Goal: Transaction & Acquisition: Purchase product/service

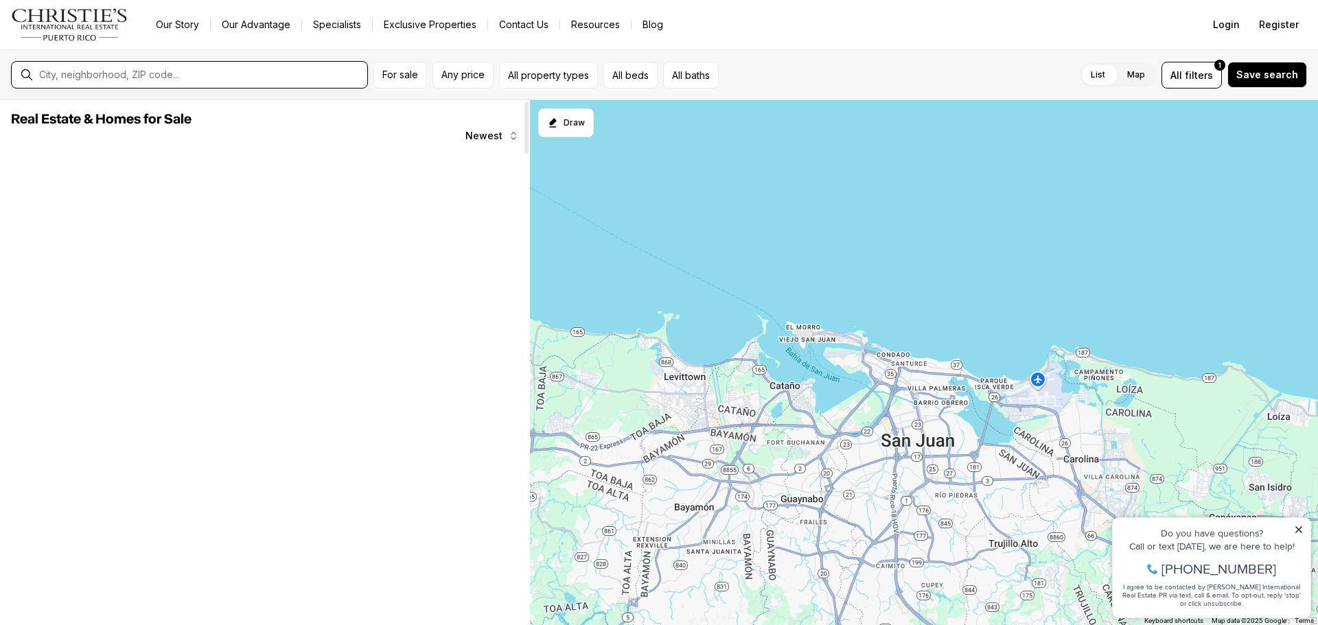
click at [168, 76] on input "text" at bounding box center [200, 74] width 323 height 11
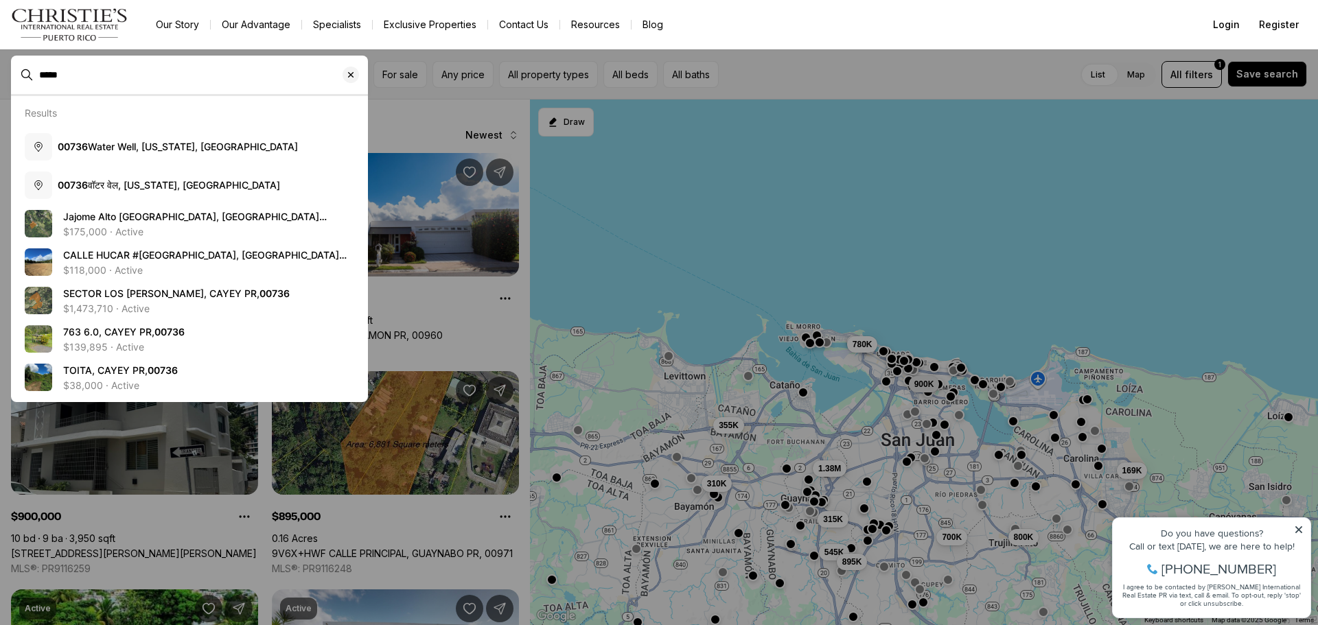
type input "*****"
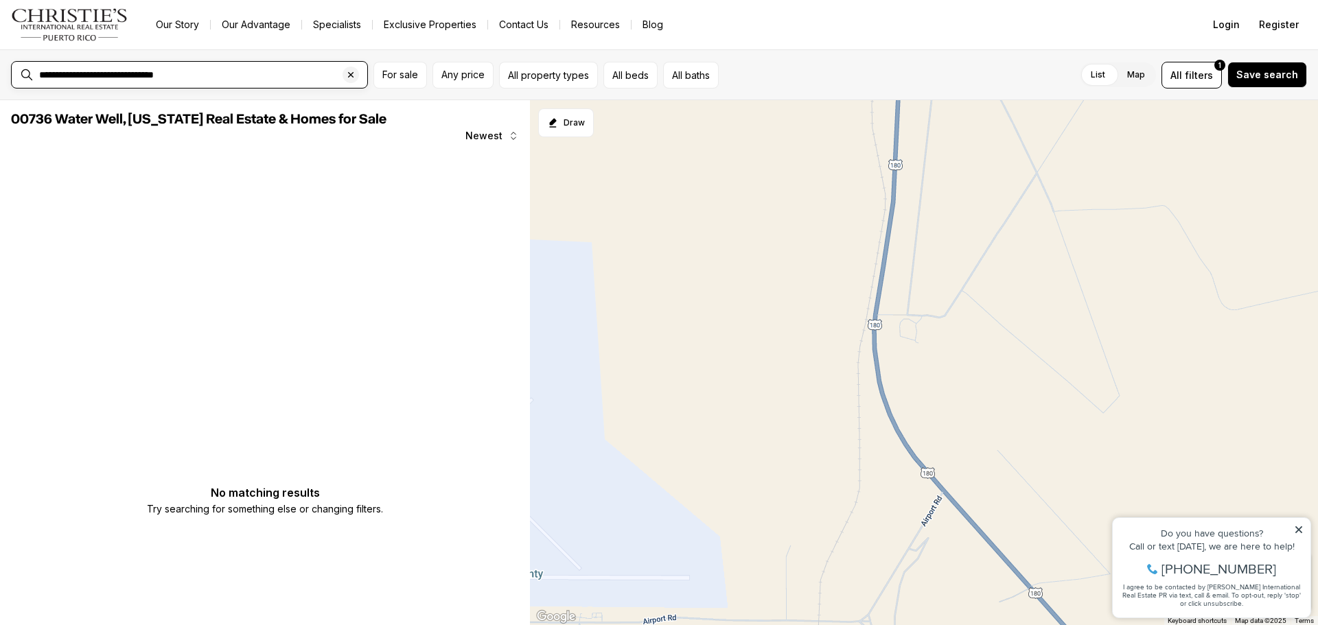
click at [235, 77] on input "**********" at bounding box center [200, 74] width 323 height 11
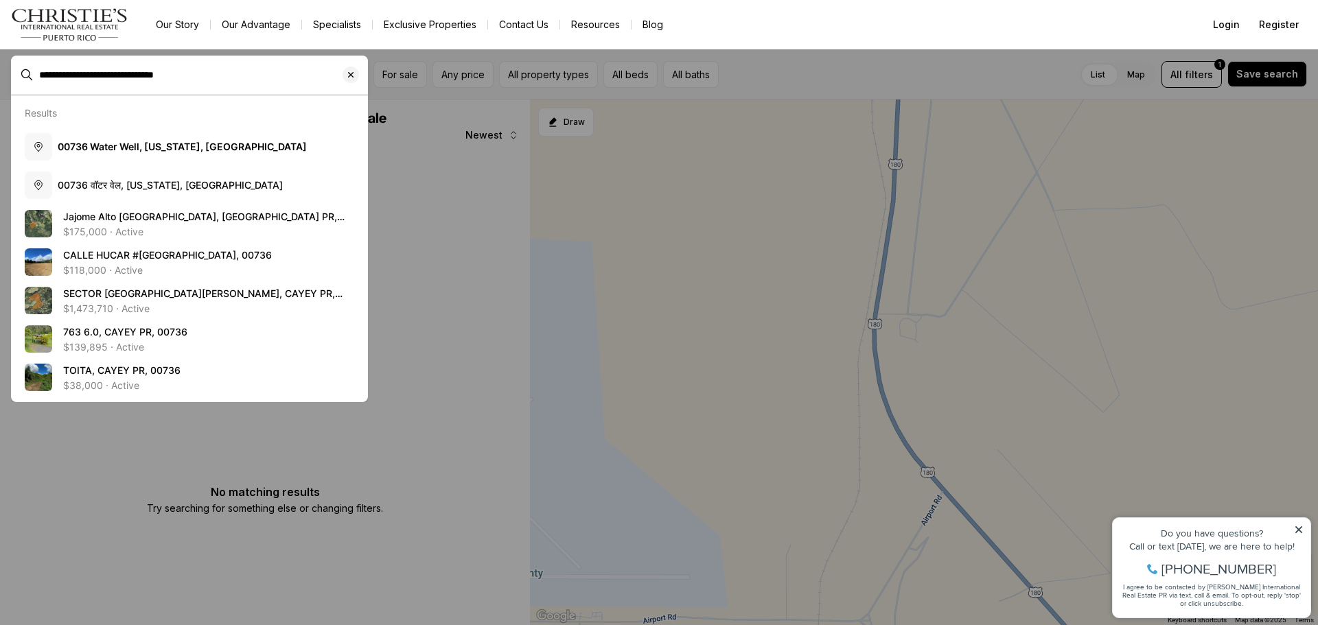
drag, startPoint x: 235, startPoint y: 77, endPoint x: 0, endPoint y: 73, distance: 235.4
click at [11, 73] on span "**********" at bounding box center [189, 75] width 357 height 26
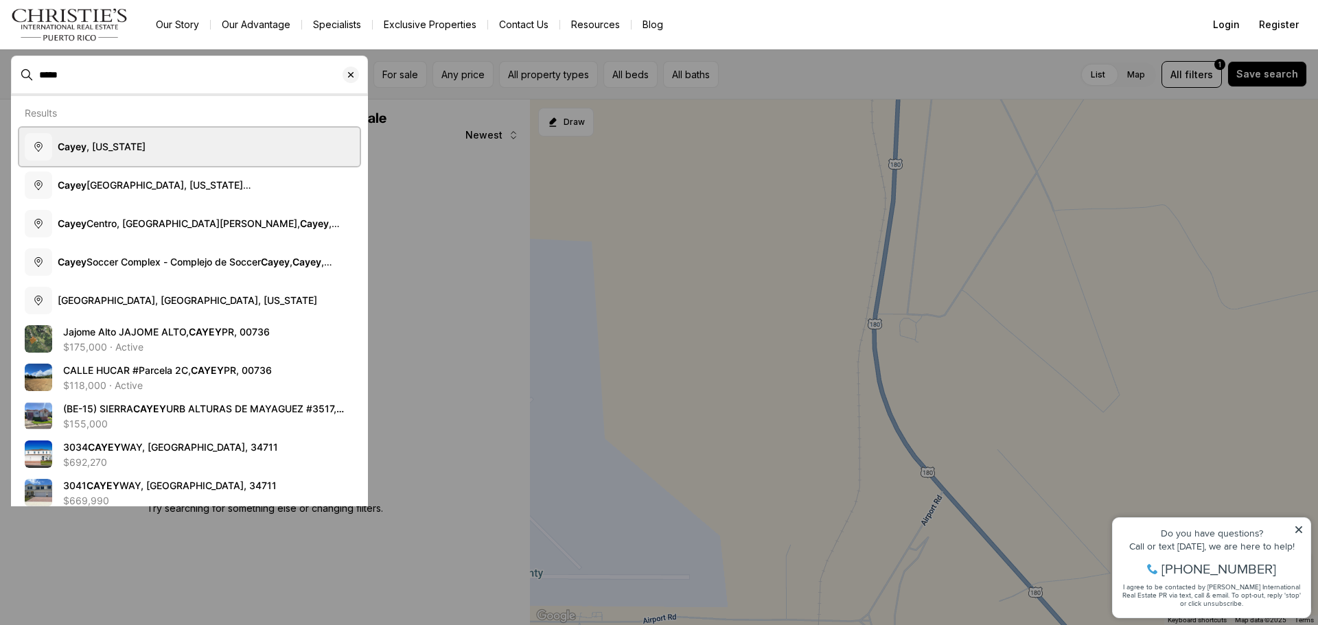
click at [115, 145] on span "Cayey , [US_STATE]" at bounding box center [102, 147] width 88 height 12
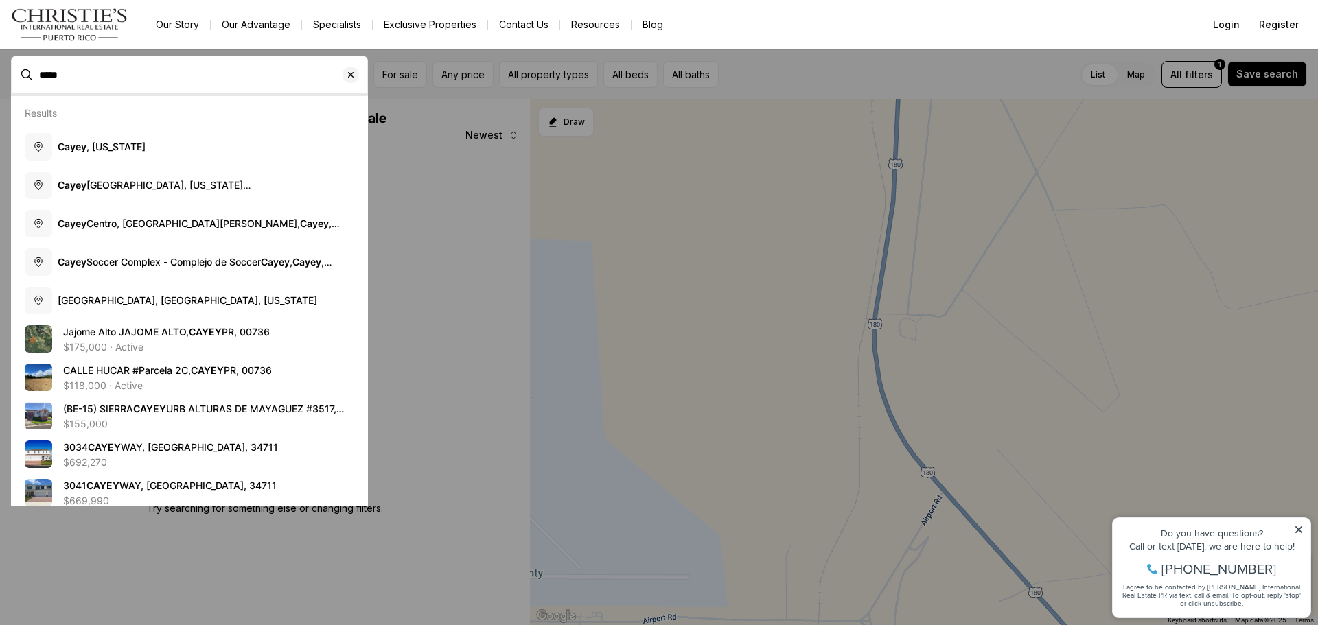
type input "**********"
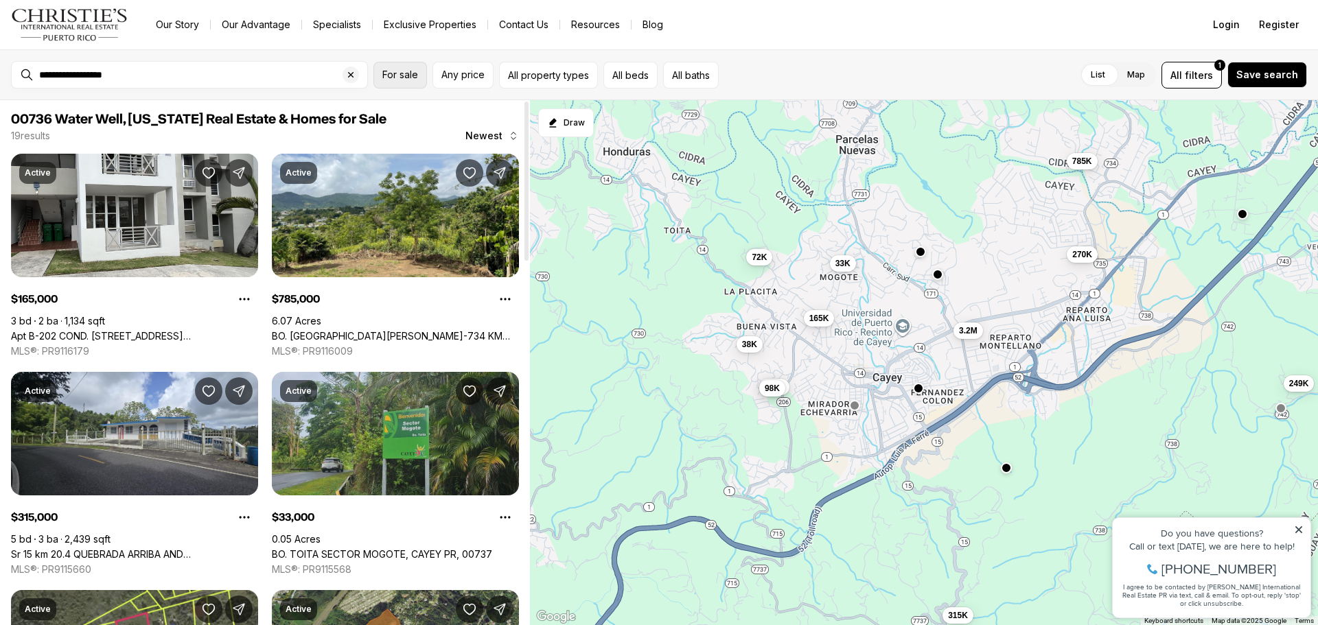
click at [410, 78] on span "For sale" at bounding box center [400, 74] width 36 height 11
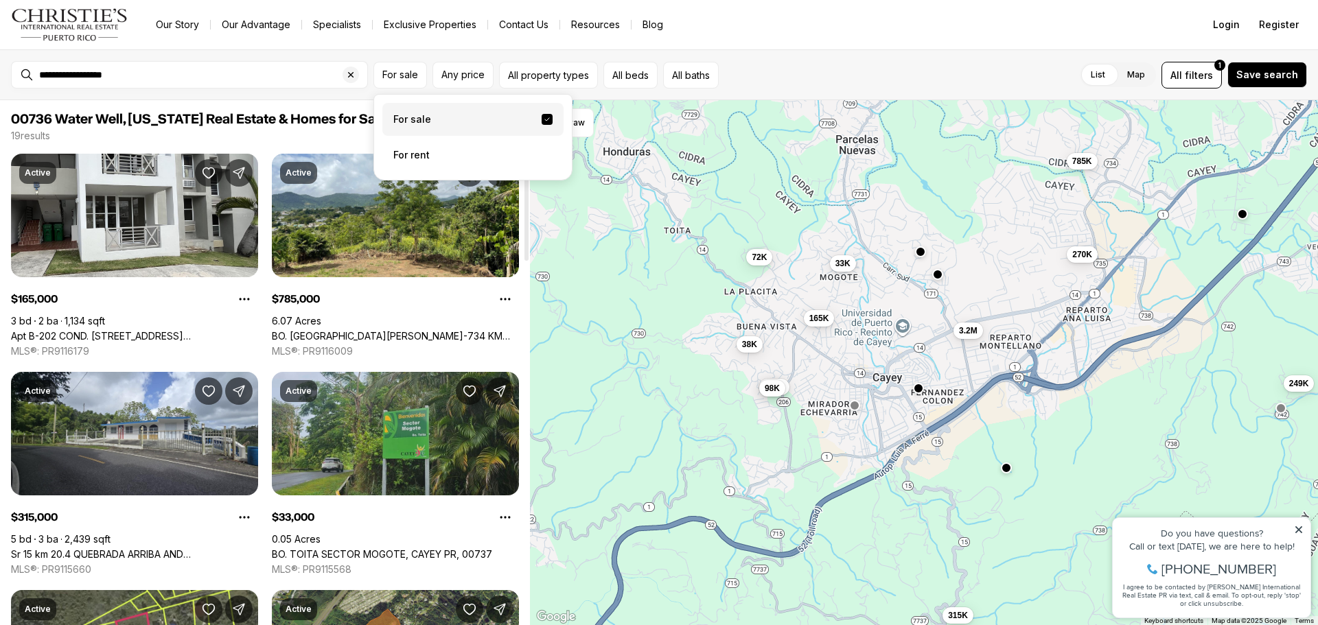
click at [477, 119] on label "For sale" at bounding box center [472, 119] width 181 height 33
click at [541, 119] on button "For sale" at bounding box center [546, 119] width 11 height 11
click at [475, 74] on span "Any price" at bounding box center [462, 74] width 43 height 11
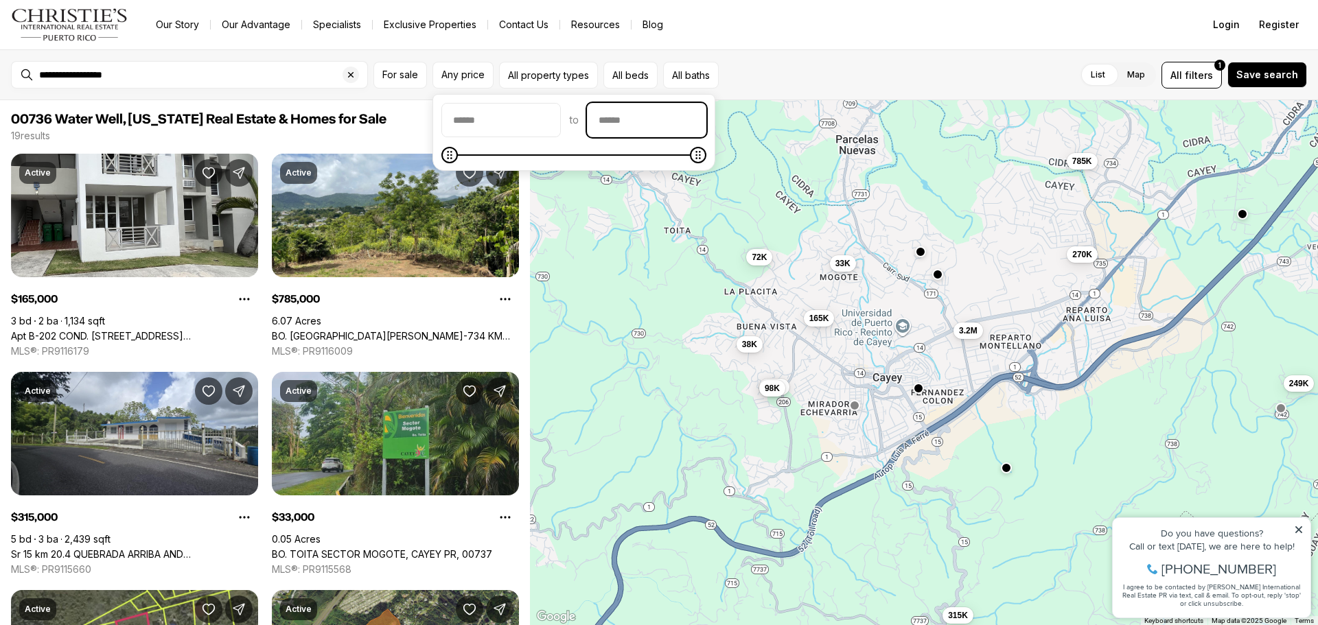
click at [703, 114] on input "priceMax" at bounding box center [646, 120] width 118 height 33
type input "********"
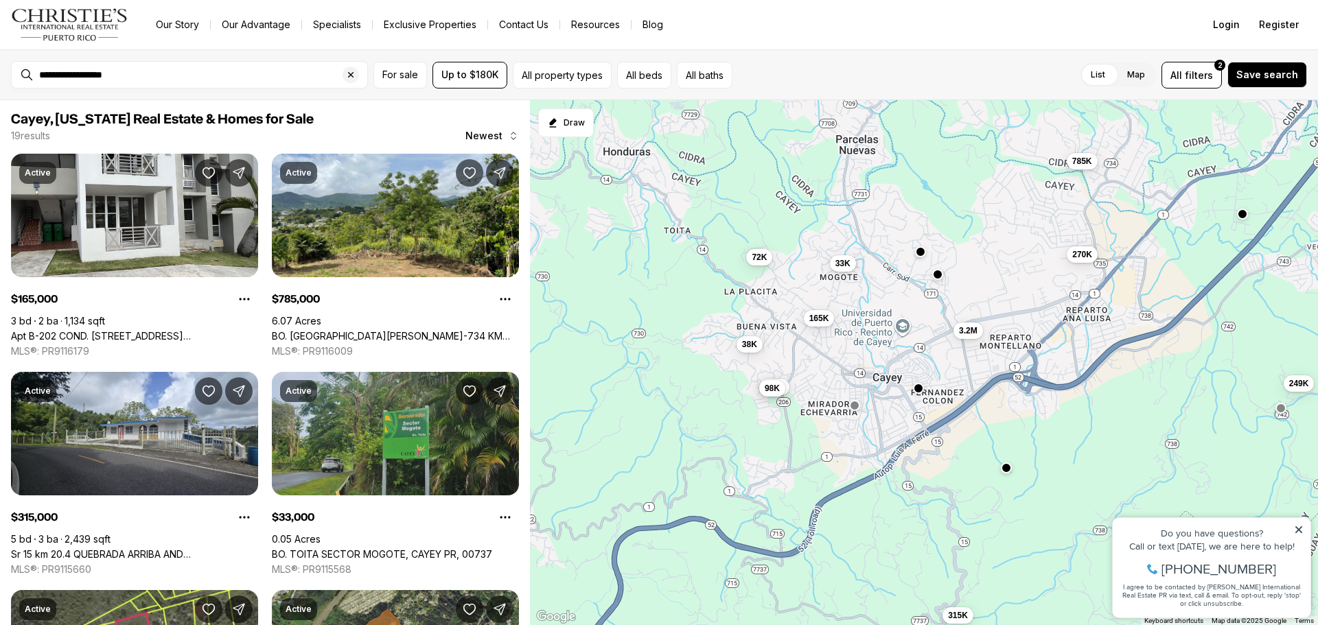
click at [782, 57] on div "**********" at bounding box center [659, 74] width 1318 height 51
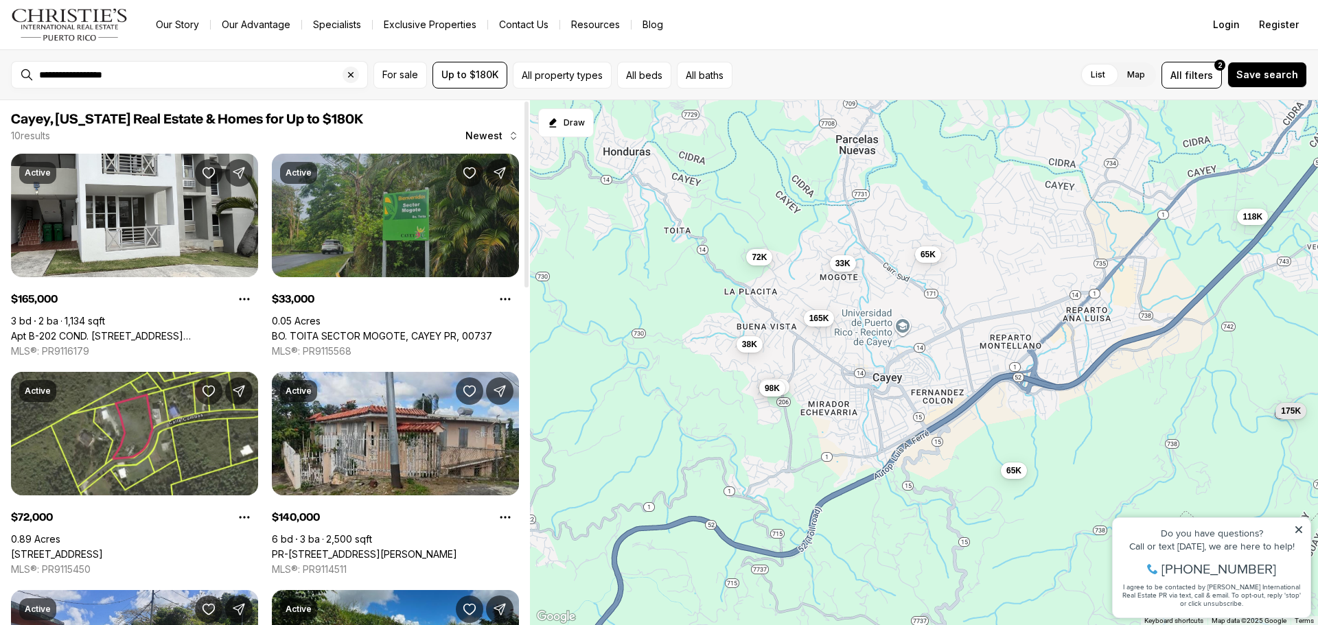
click at [343, 330] on link "BO. TOITA SECTOR MOGOTE, CAYEY PR, 00737" at bounding box center [382, 336] width 220 height 12
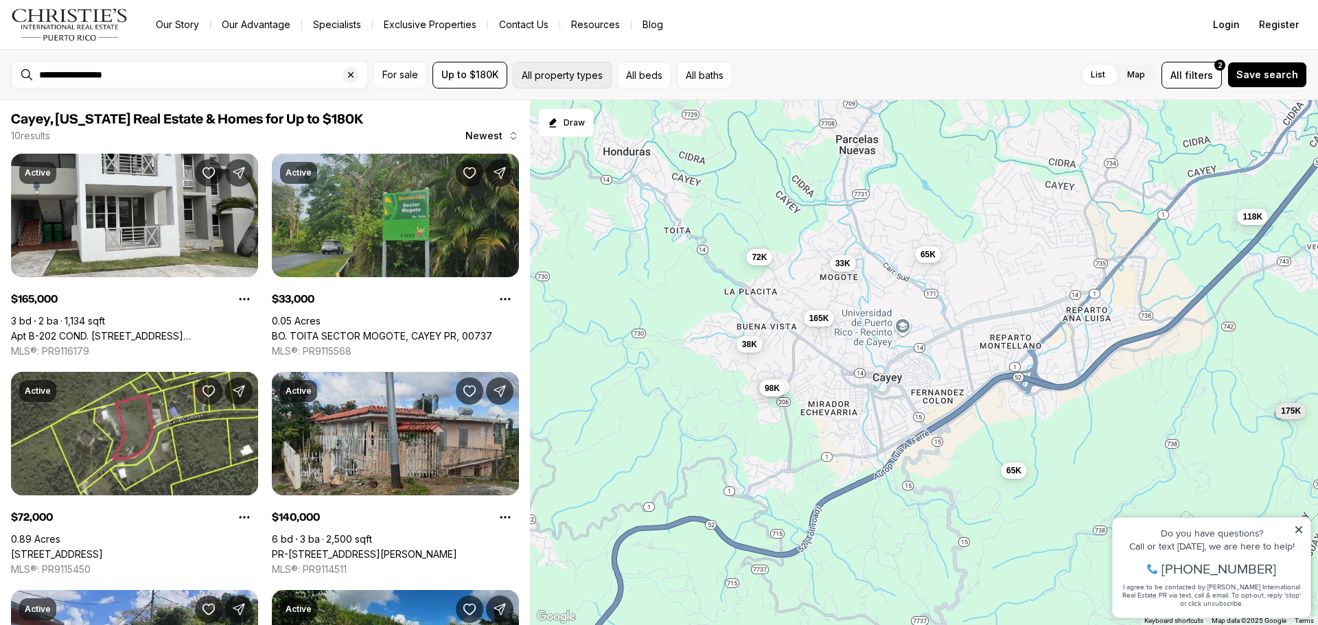
click at [585, 71] on button "All property types" at bounding box center [562, 75] width 99 height 27
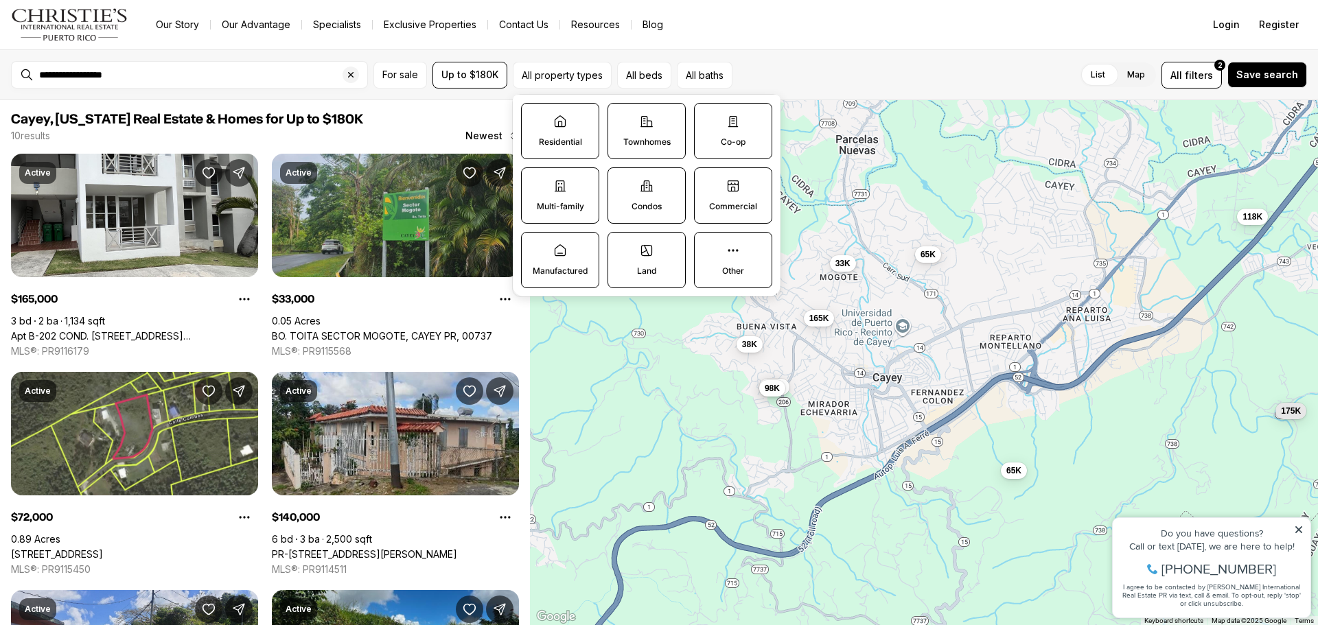
click at [555, 132] on label "Residential" at bounding box center [560, 131] width 78 height 56
click at [535, 117] on button "Residential" at bounding box center [529, 111] width 14 height 14
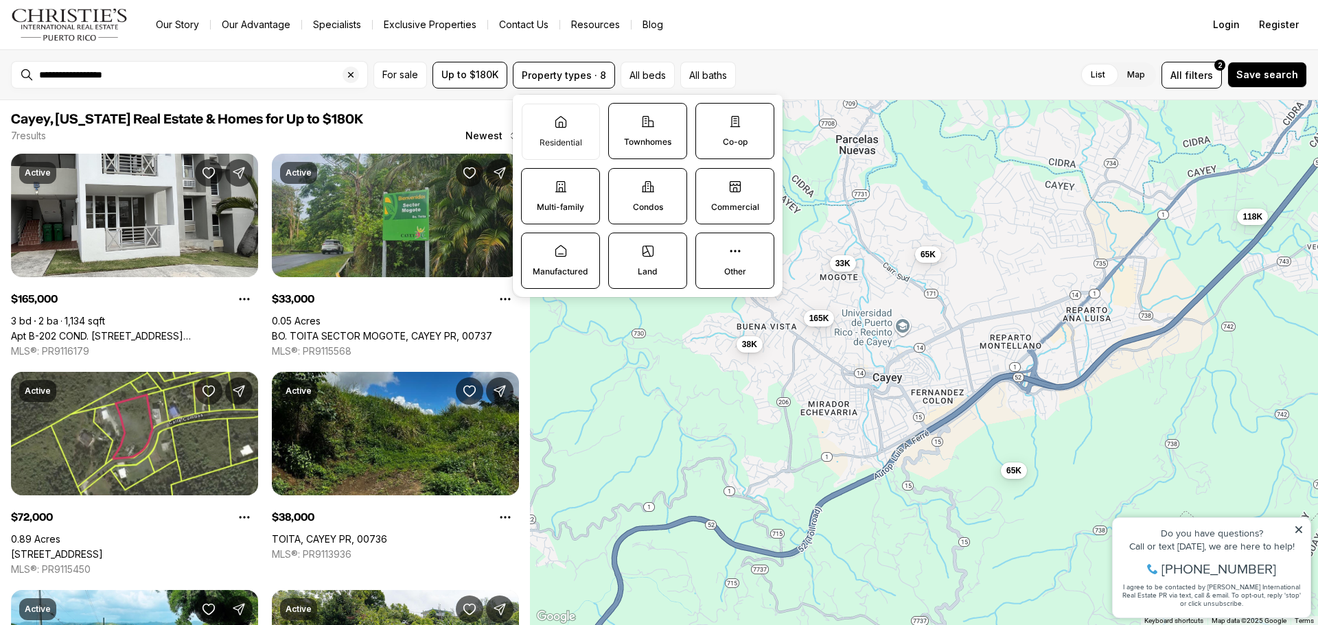
click at [669, 127] on label "Townhomes" at bounding box center [647, 131] width 79 height 56
click at [622, 117] on button "Townhomes" at bounding box center [616, 111] width 14 height 14
click at [559, 190] on icon at bounding box center [560, 187] width 10 height 10
click at [535, 183] on button "Multi-family" at bounding box center [529, 176] width 14 height 14
drag, startPoint x: 653, startPoint y: 200, endPoint x: 714, endPoint y: 159, distance: 74.2
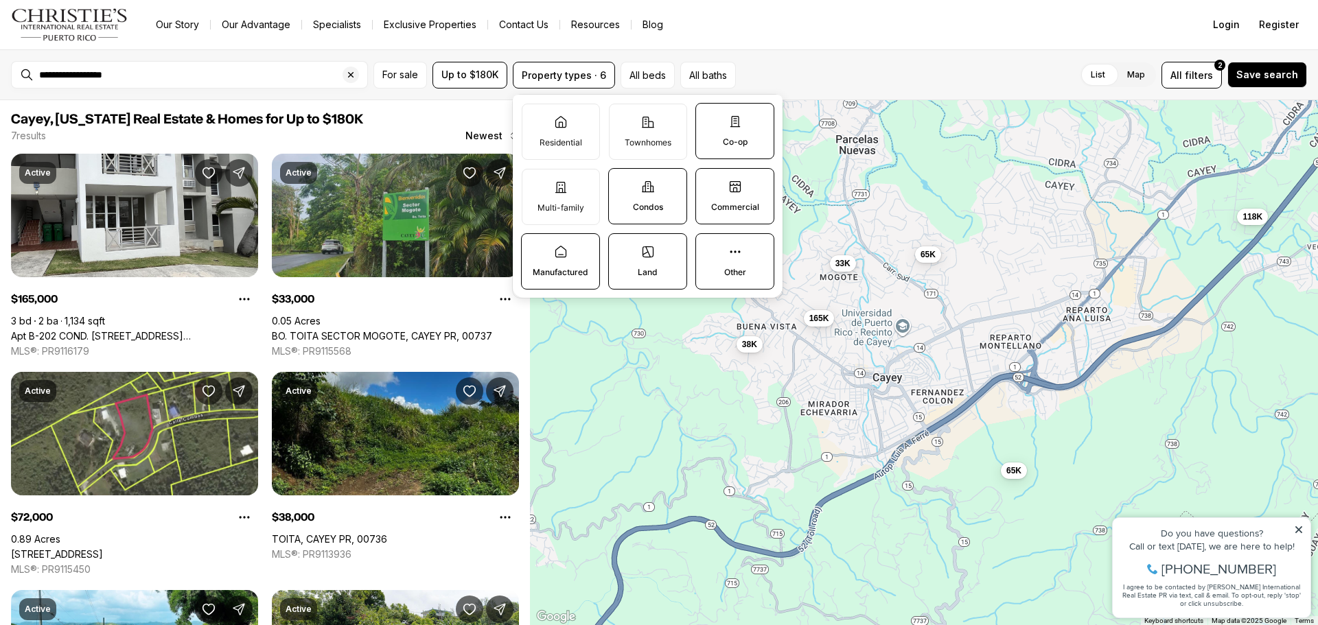
click at [653, 200] on label "Condos" at bounding box center [647, 196] width 79 height 56
click at [622, 183] on button "Condos" at bounding box center [616, 176] width 14 height 14
click at [732, 139] on p "Co-op" at bounding box center [735, 142] width 25 height 11
click at [710, 117] on button "Co-op" at bounding box center [703, 111] width 14 height 14
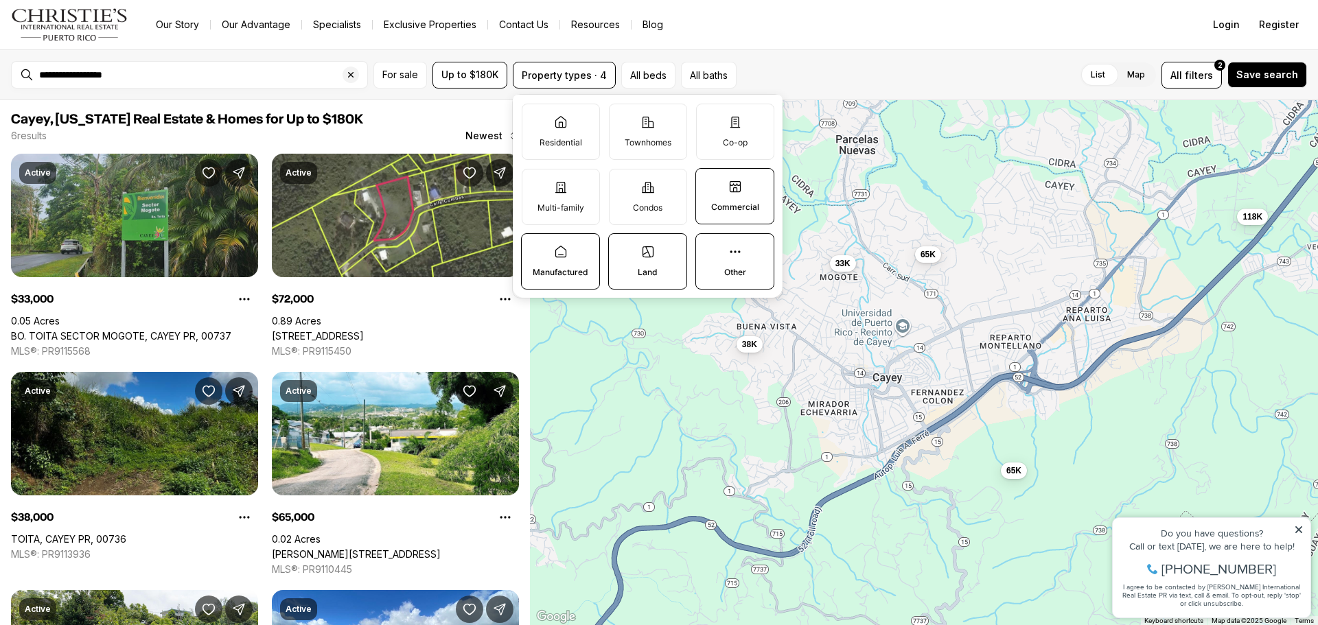
click at [862, 25] on div "Our Story Our Advantage Specialists Exclusive Properties Contact Us Resources B…" at bounding box center [666, 24] width 1043 height 19
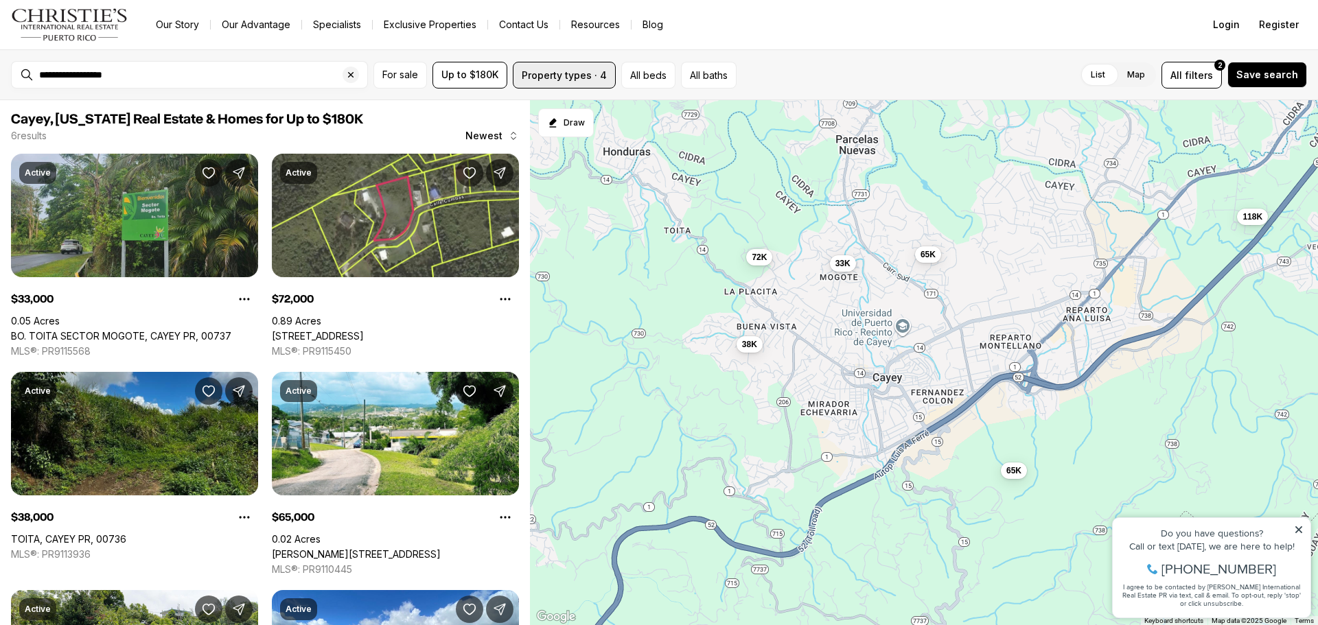
click at [557, 72] on button "Property types · 4" at bounding box center [564, 75] width 103 height 27
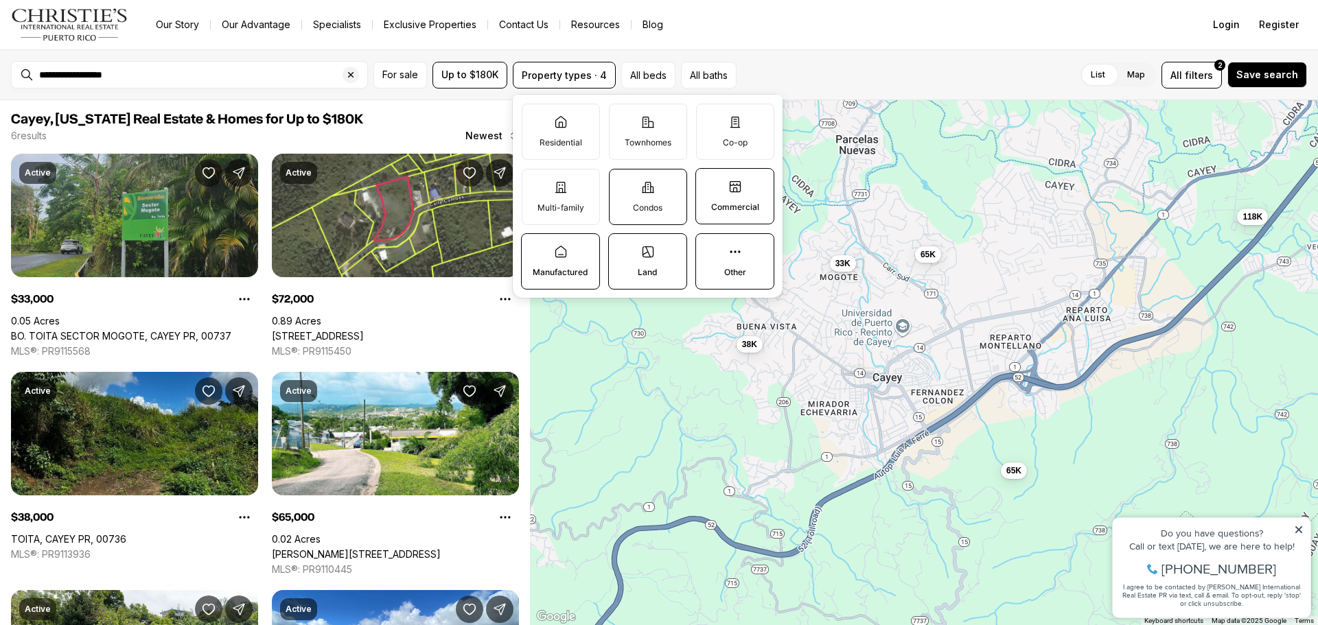
click at [633, 194] on label "Condos" at bounding box center [648, 197] width 78 height 56
click at [623, 183] on button "Condos" at bounding box center [616, 177] width 14 height 14
click at [522, 194] on label "Multi-family" at bounding box center [561, 197] width 78 height 56
click at [522, 183] on button "Multi-family" at bounding box center [529, 177] width 14 height 14
click at [555, 133] on label "Residential" at bounding box center [561, 132] width 78 height 56
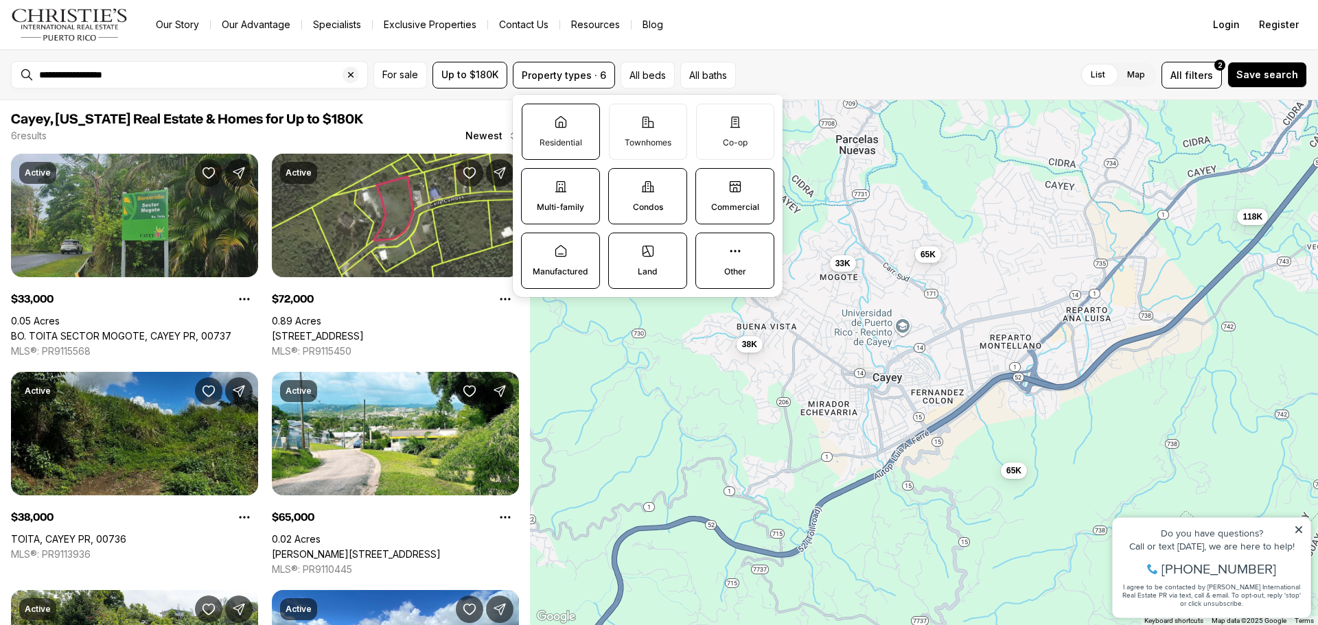
click at [536, 118] on button "Residential" at bounding box center [529, 111] width 14 height 14
click at [653, 120] on icon at bounding box center [648, 122] width 14 height 14
click at [623, 118] on button "Townhomes" at bounding box center [616, 111] width 14 height 14
click at [738, 121] on icon at bounding box center [735, 122] width 14 height 14
click at [710, 118] on button "Co-op" at bounding box center [704, 111] width 14 height 14
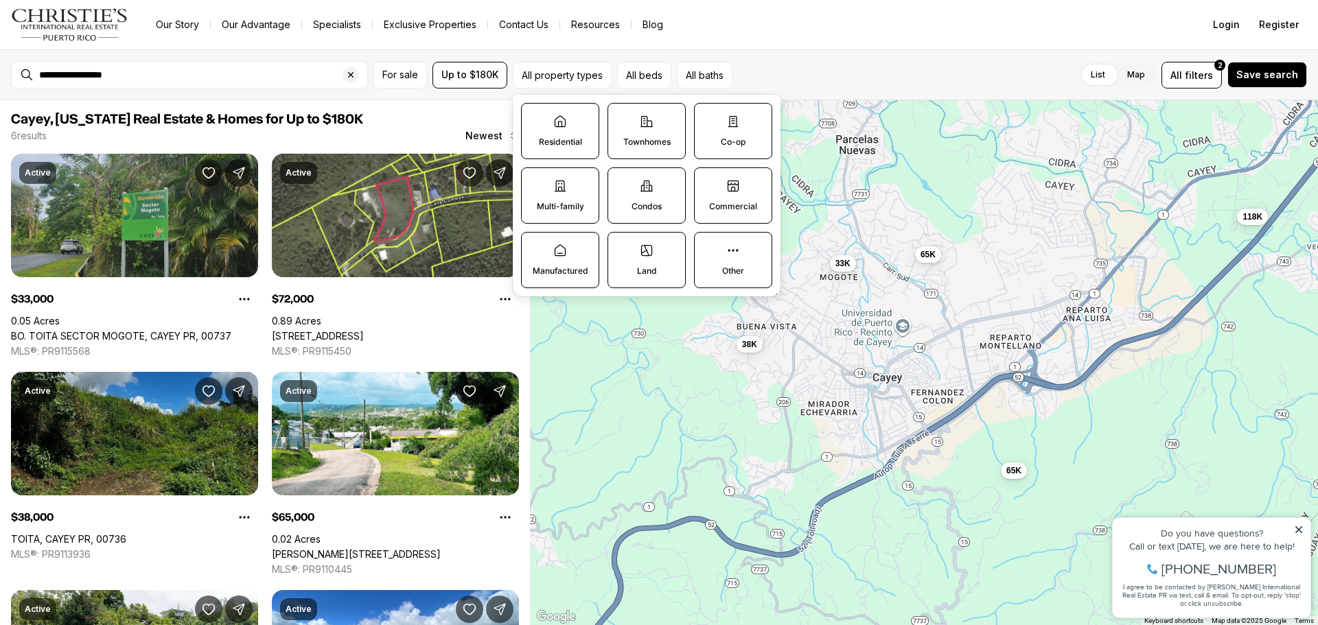
click at [734, 194] on label "Commercial" at bounding box center [733, 195] width 78 height 56
click at [708, 182] on button "Commercial" at bounding box center [702, 175] width 14 height 14
drag, startPoint x: 714, startPoint y: 261, endPoint x: 638, endPoint y: 272, distance: 76.9
click at [712, 262] on label "Other" at bounding box center [734, 261] width 79 height 56
click at [710, 247] on button "Other" at bounding box center [703, 240] width 14 height 14
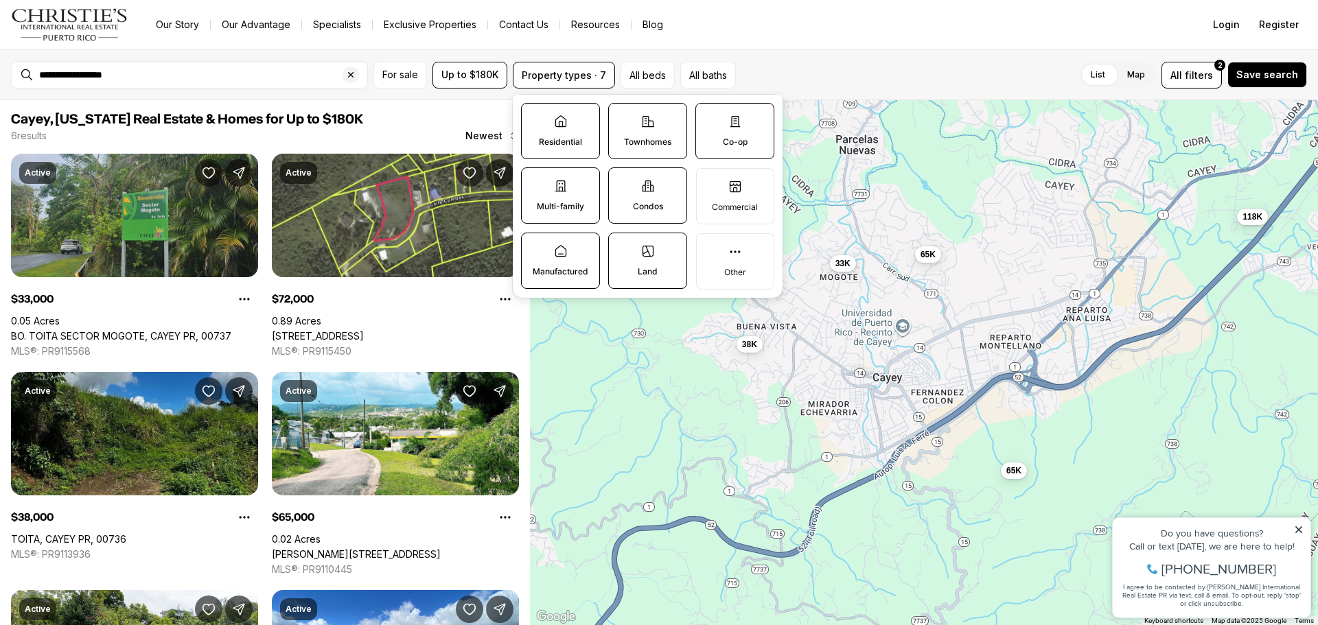
click at [632, 272] on label "Land" at bounding box center [647, 261] width 79 height 56
click at [622, 247] on button "Land" at bounding box center [616, 240] width 14 height 14
click at [565, 265] on label "Manufactured" at bounding box center [560, 261] width 79 height 56
click at [535, 247] on button "Manufactured" at bounding box center [529, 240] width 14 height 14
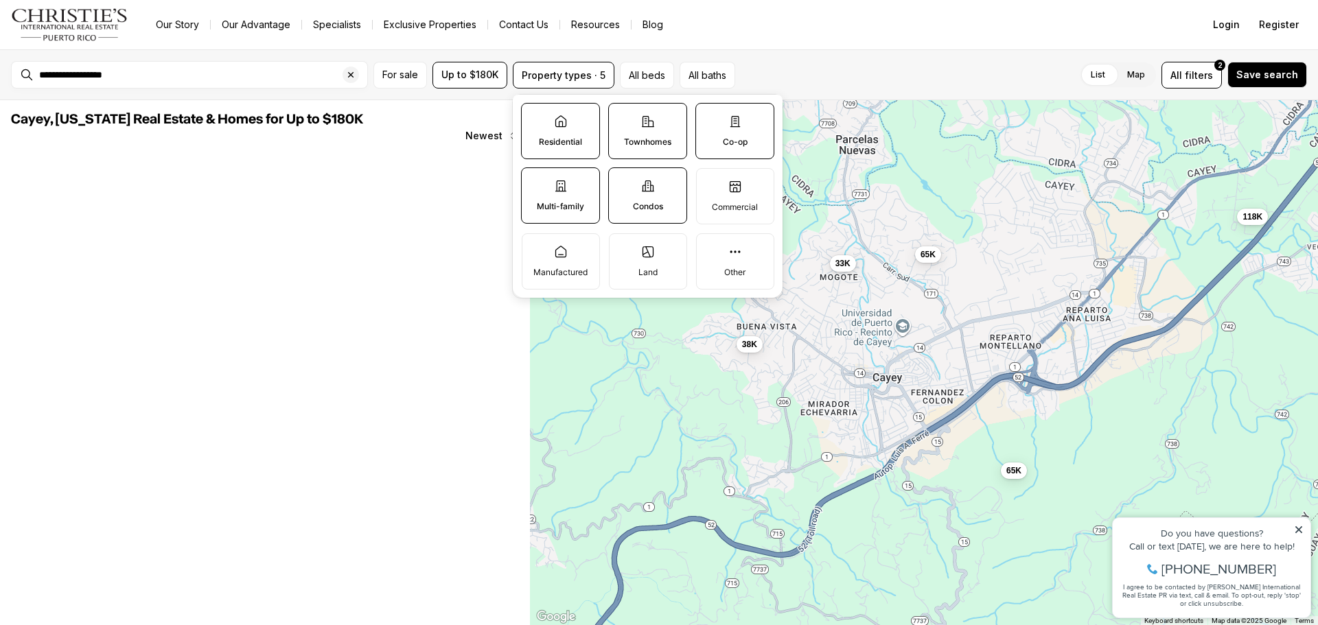
drag, startPoint x: 848, startPoint y: 62, endPoint x: 839, endPoint y: 70, distance: 12.1
click at [850, 62] on div "List Map List Map All filters 2 Save search" at bounding box center [1024, 75] width 566 height 27
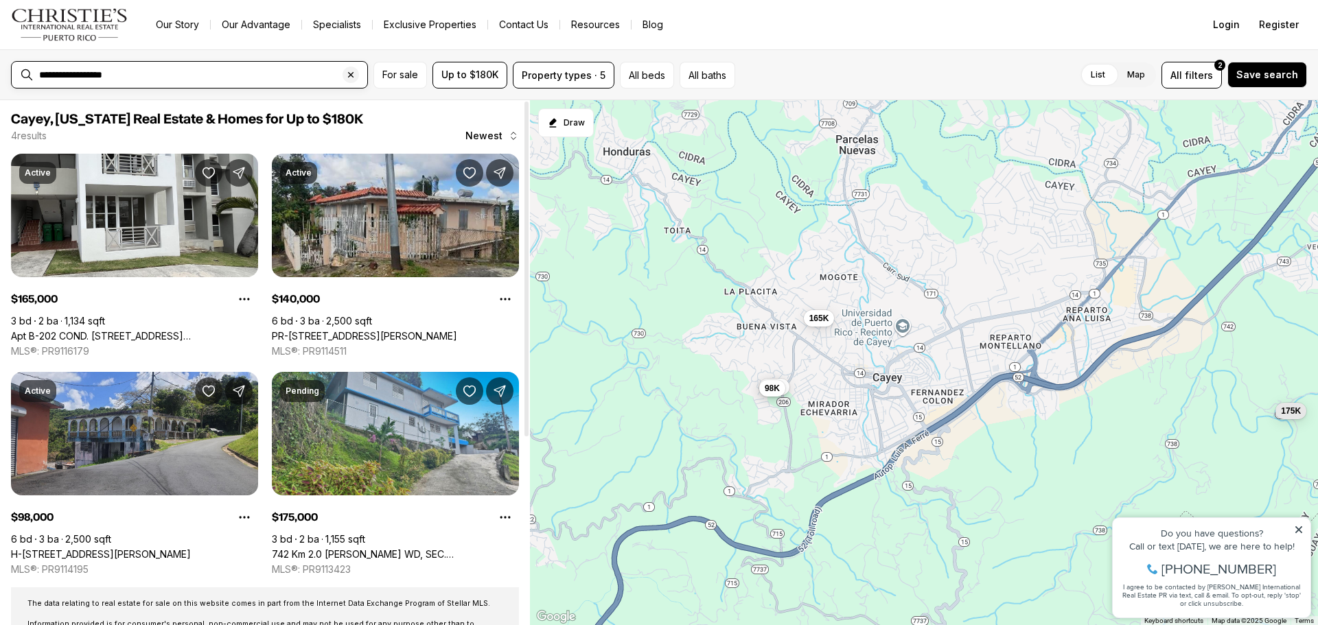
click at [144, 74] on input "**********" at bounding box center [200, 74] width 323 height 11
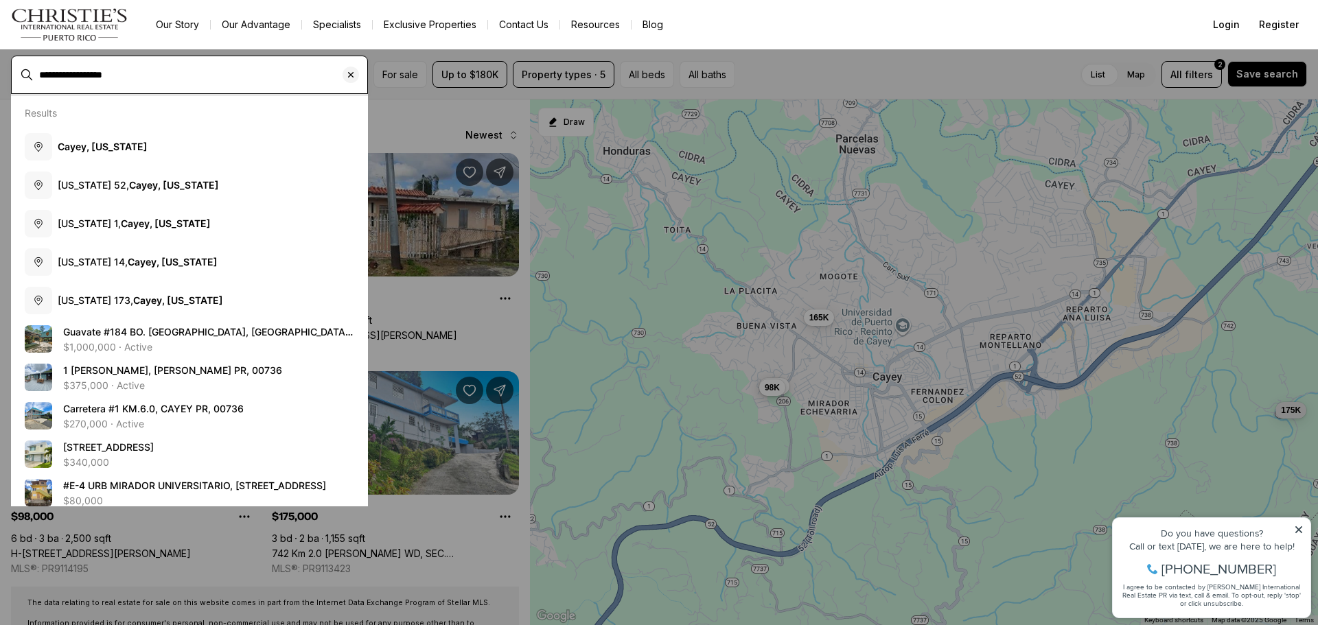
click at [64, 76] on input "**********" at bounding box center [200, 74] width 323 height 11
click at [63, 76] on input "**********" at bounding box center [200, 74] width 323 height 11
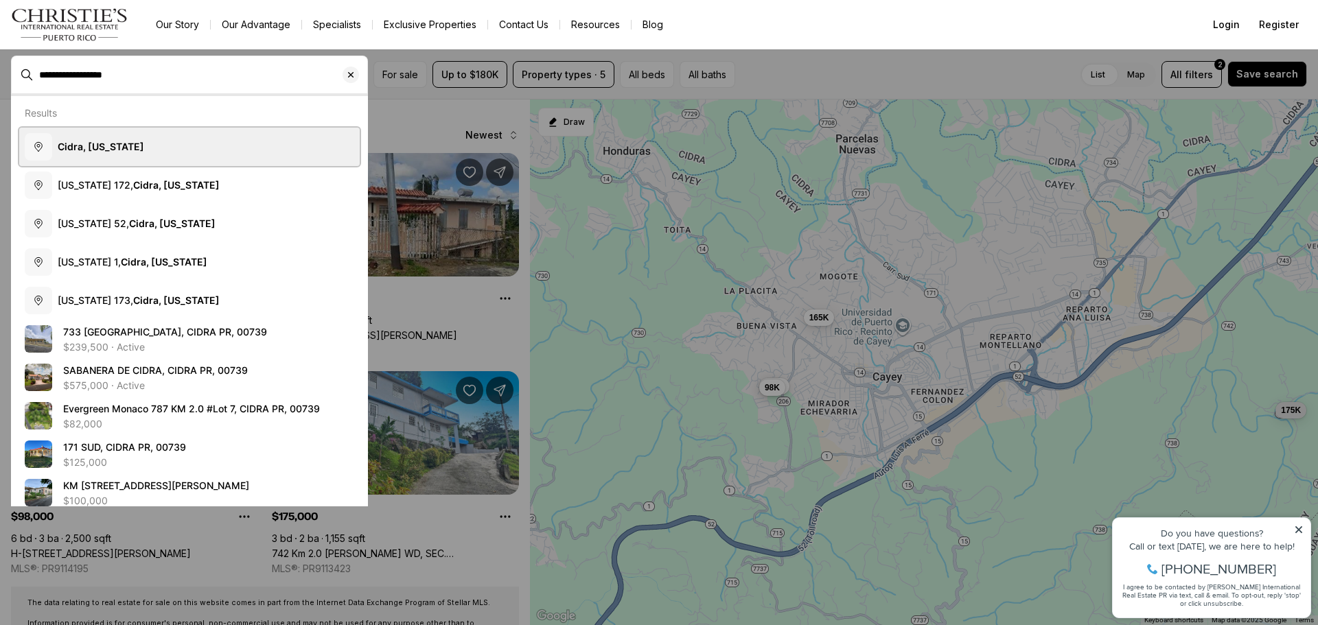
click at [98, 148] on b "Cidra, Puerto Rico" at bounding box center [101, 147] width 86 height 12
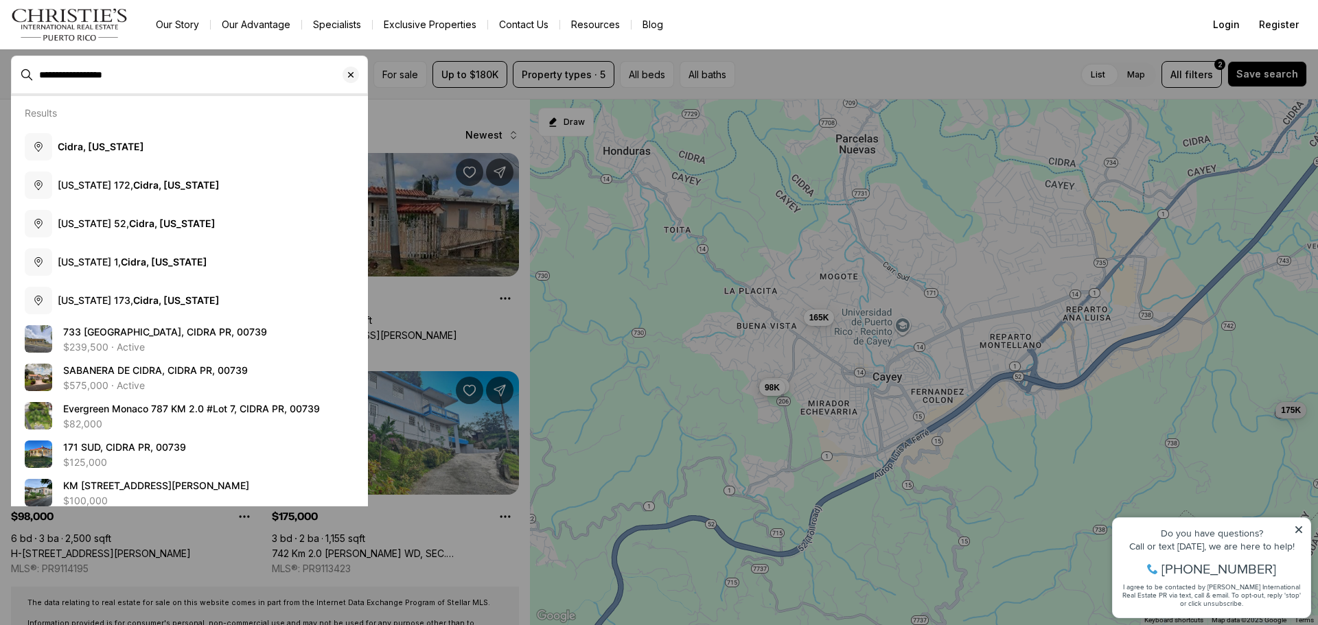
type input "**********"
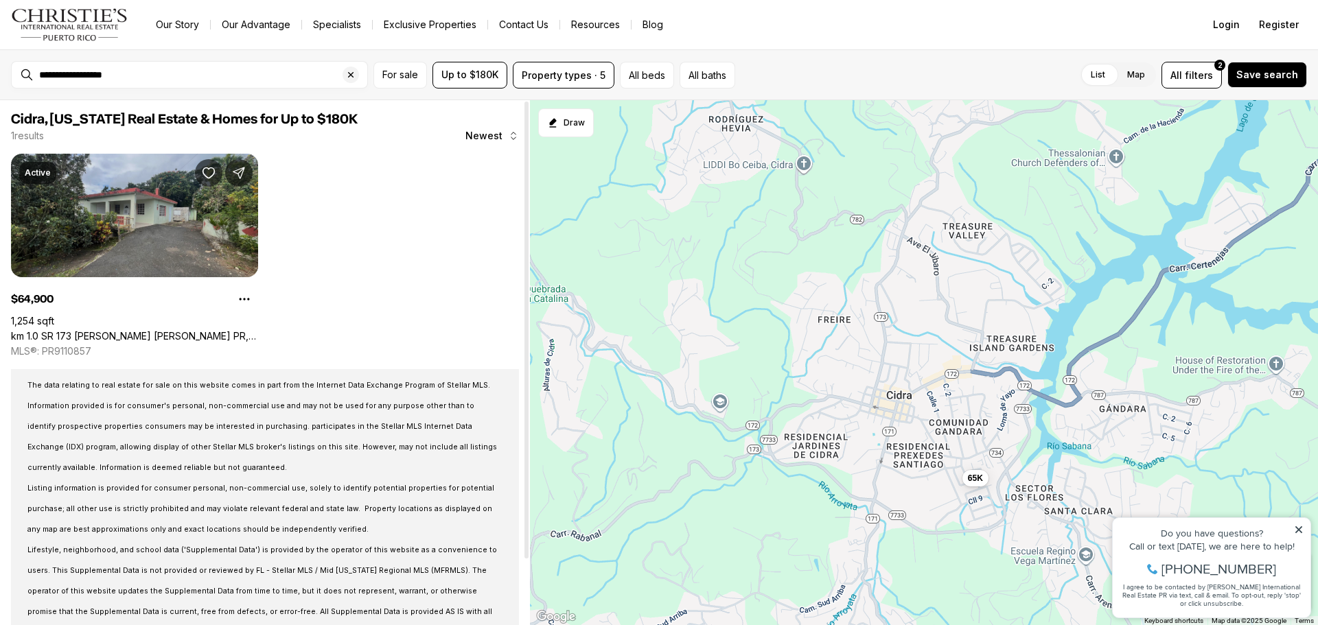
click at [78, 330] on link "km 1.0 SR 173 Ramal RABANAL WARD, CIDRA PR, 00739" at bounding box center [134, 336] width 247 height 12
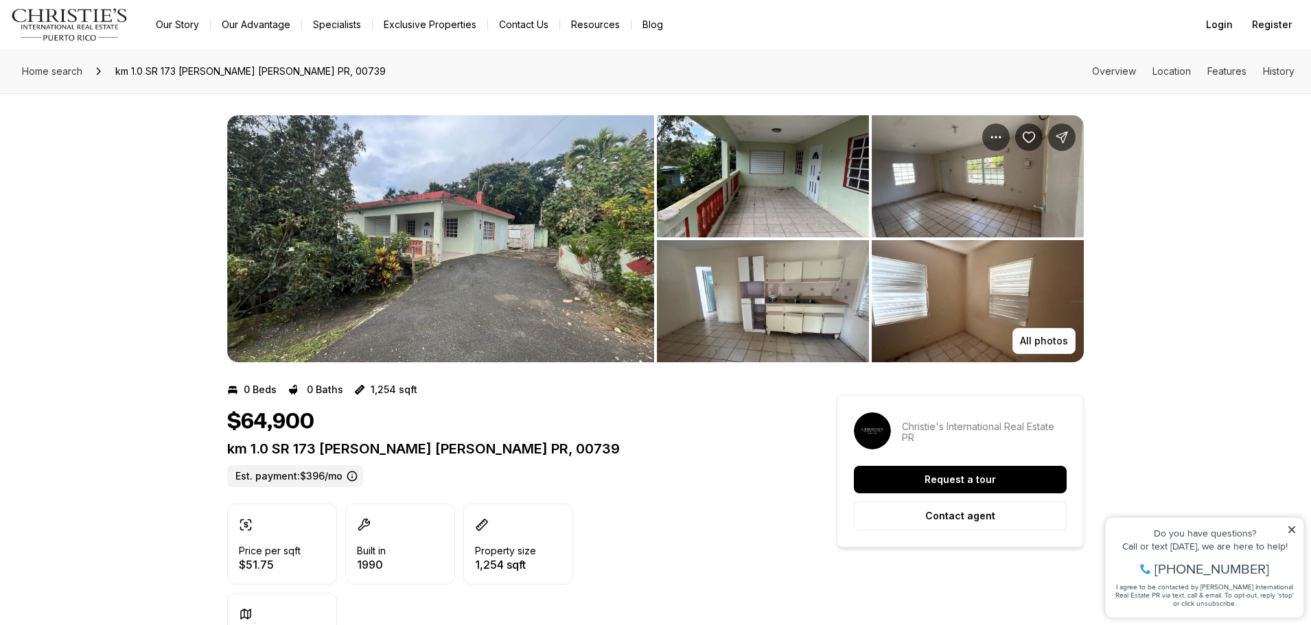
click at [565, 282] on img "View image gallery" at bounding box center [440, 238] width 427 height 247
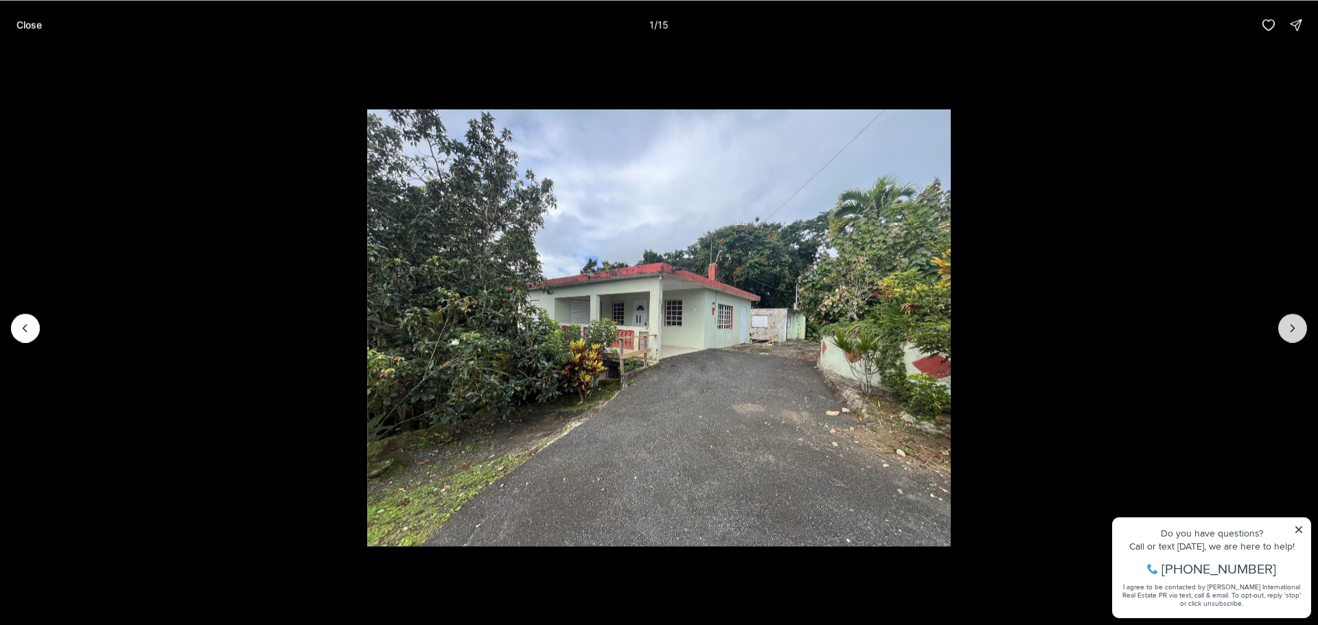
click at [1296, 332] on icon "Next slide" at bounding box center [1292, 328] width 14 height 14
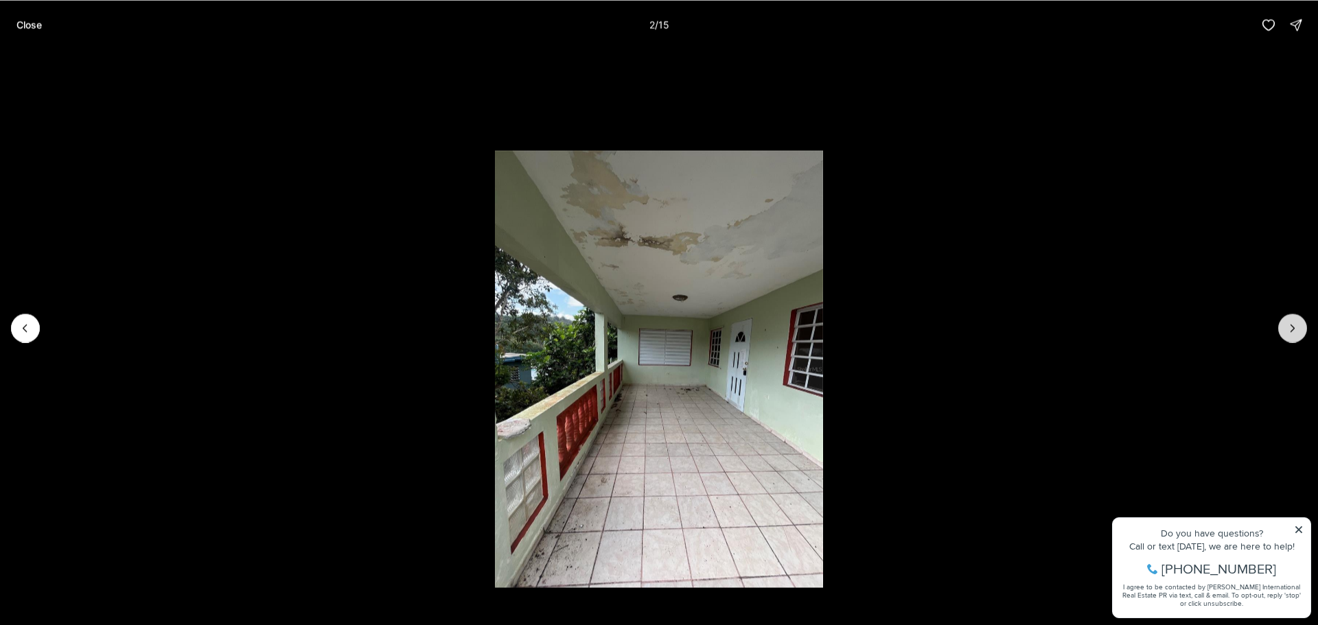
click at [1296, 332] on icon "Next slide" at bounding box center [1292, 328] width 14 height 14
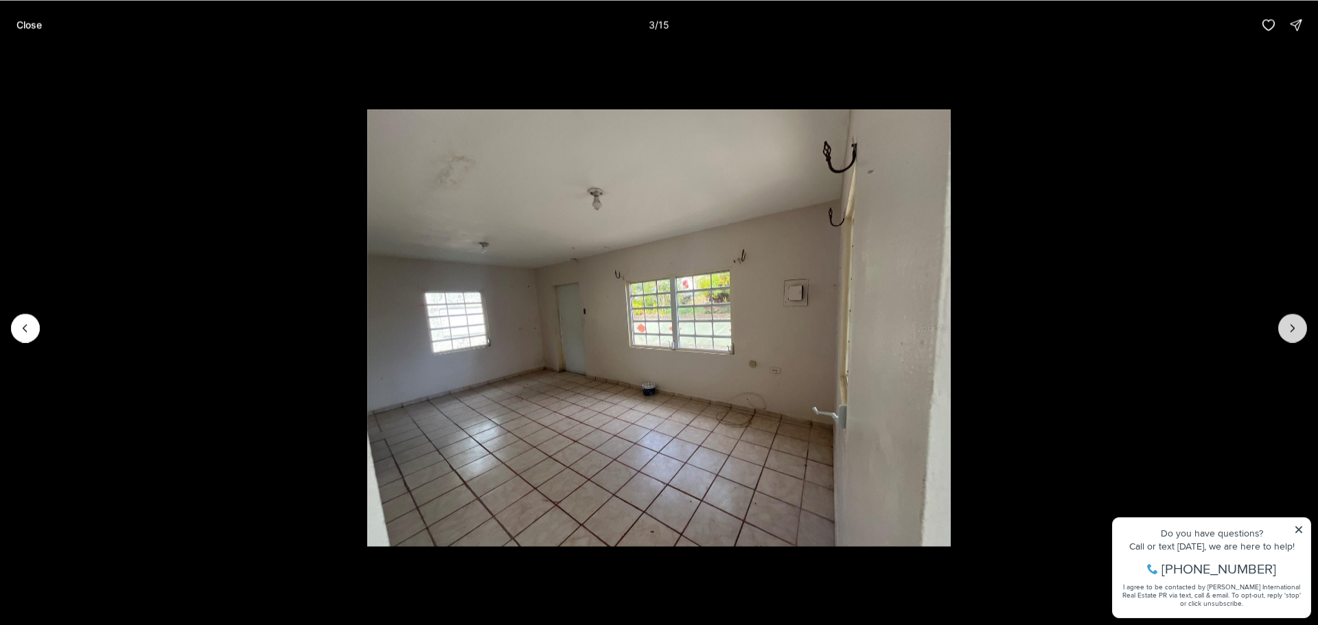
click at [1296, 332] on icon "Next slide" at bounding box center [1292, 328] width 14 height 14
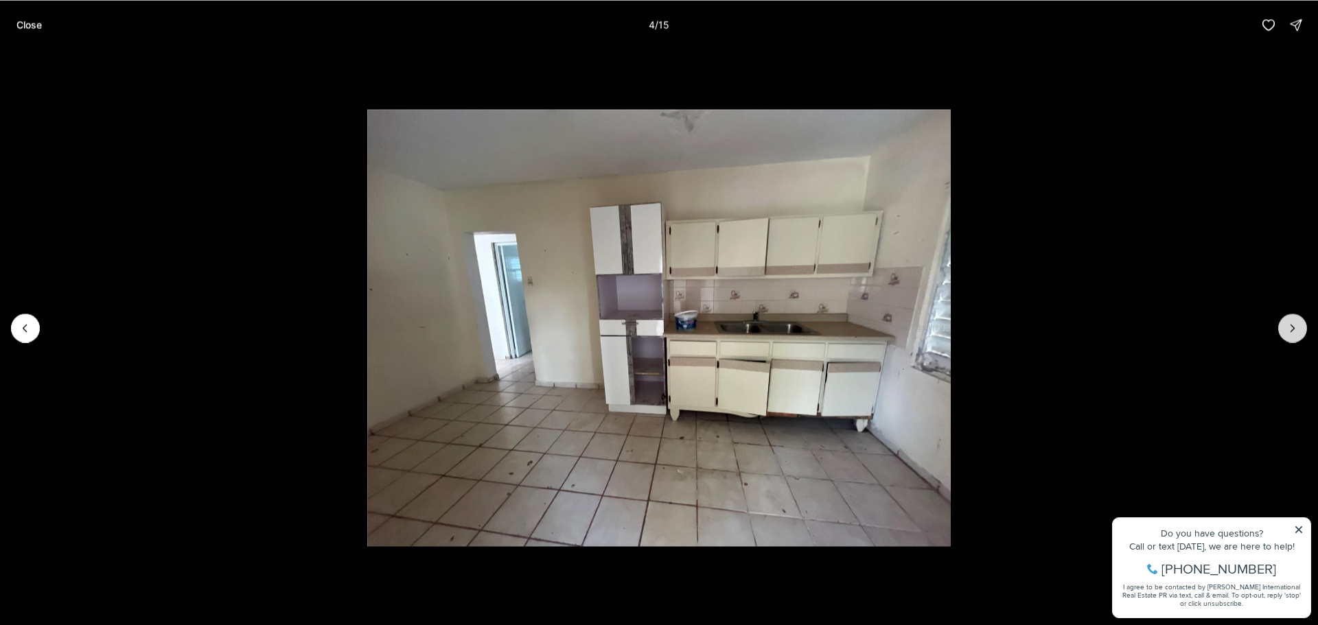
click at [1296, 332] on icon "Next slide" at bounding box center [1292, 328] width 14 height 14
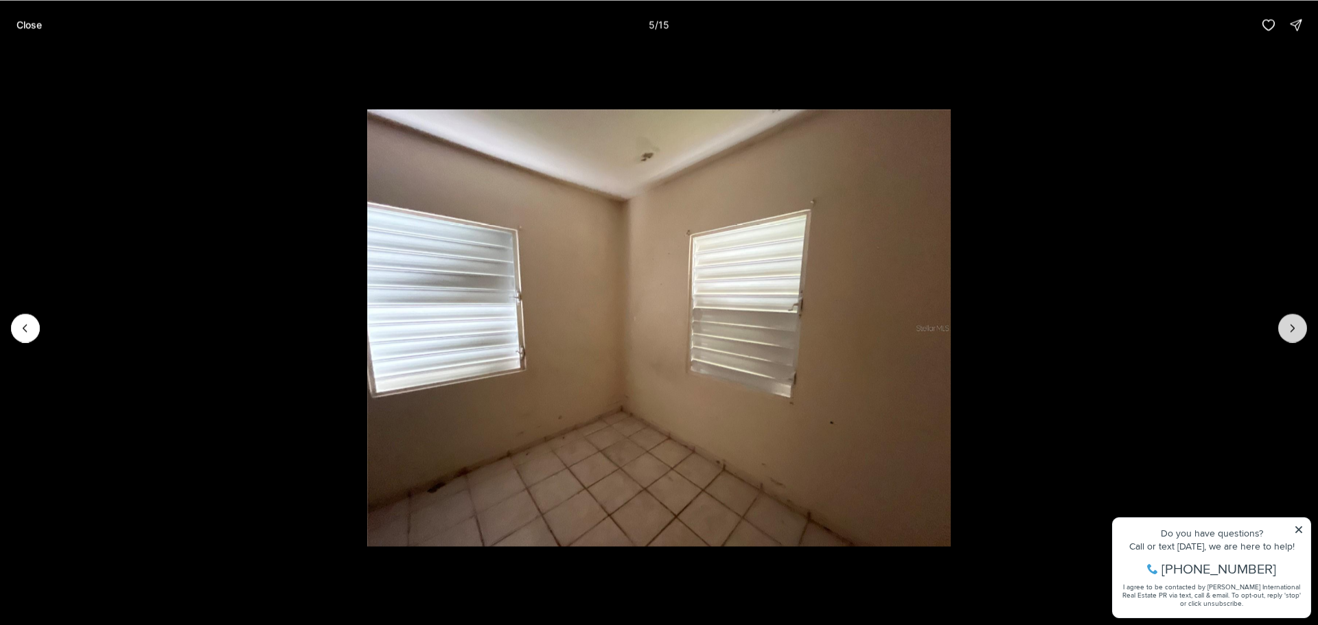
click at [1296, 332] on icon "Next slide" at bounding box center [1292, 328] width 14 height 14
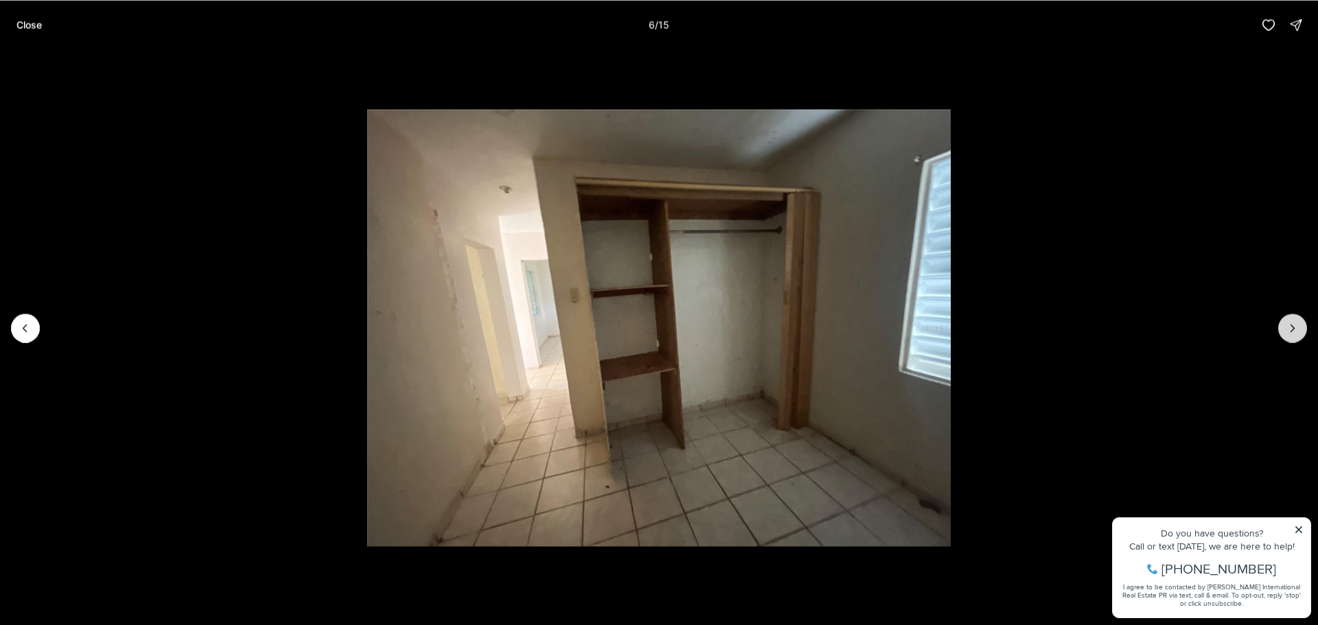
click at [1296, 332] on icon "Next slide" at bounding box center [1292, 328] width 14 height 14
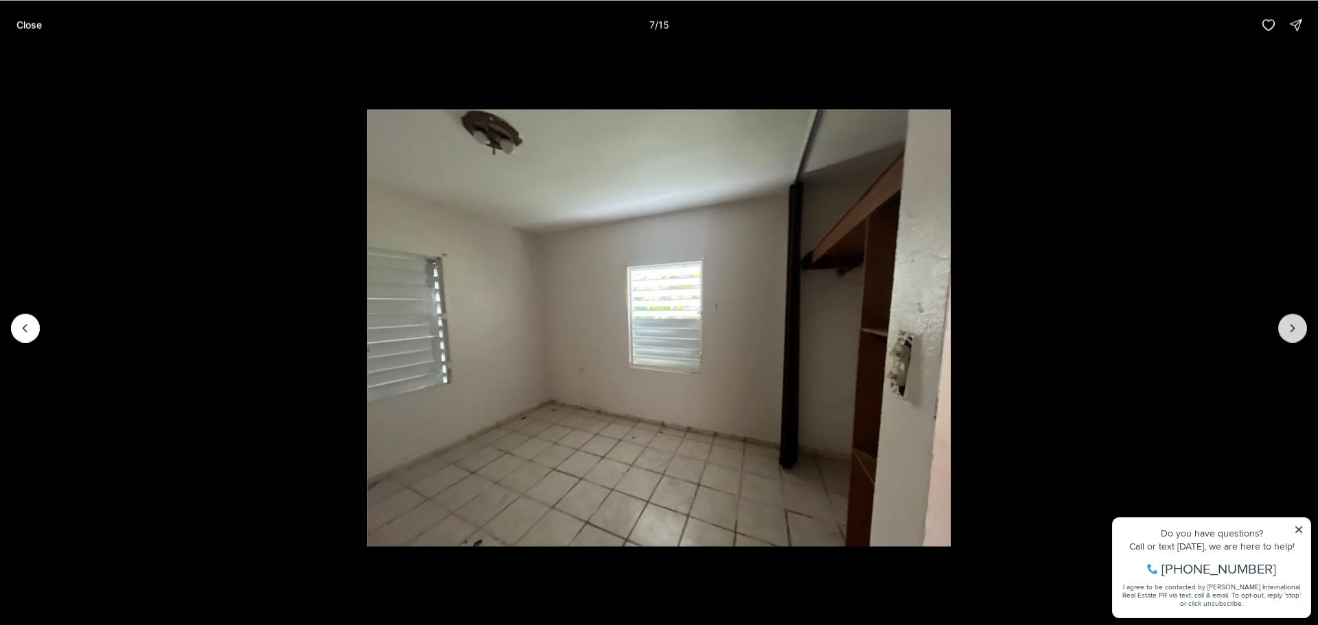
click at [1296, 332] on icon "Next slide" at bounding box center [1292, 328] width 14 height 14
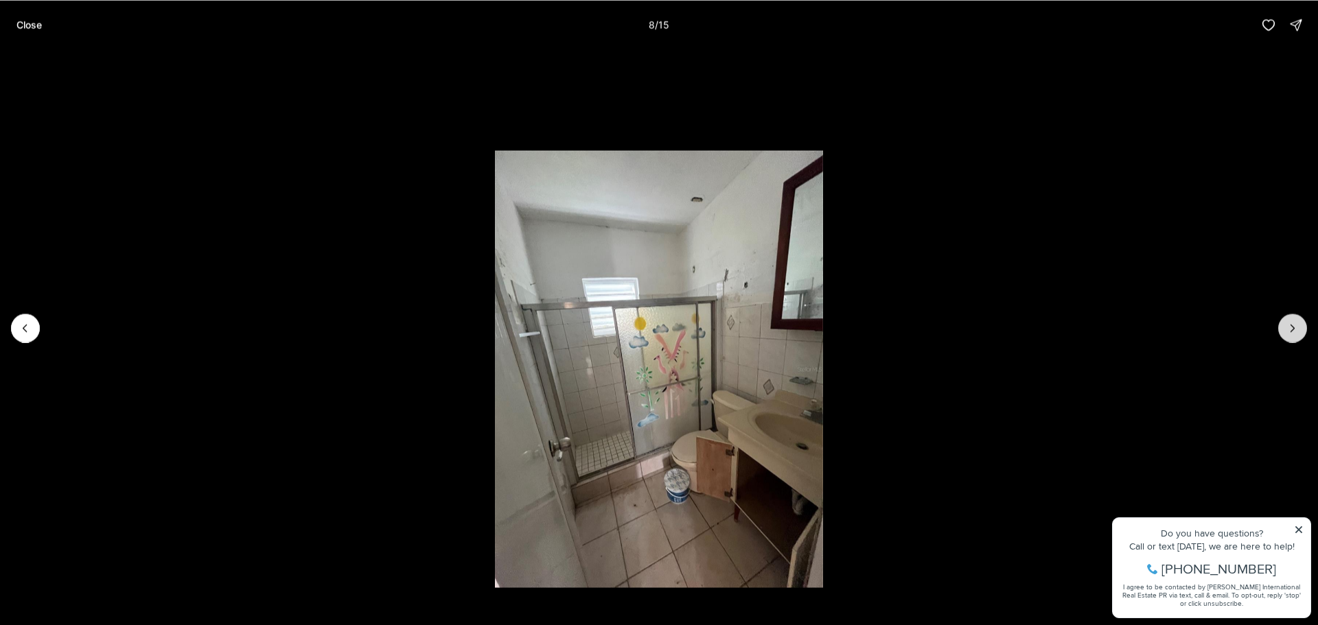
click at [1296, 332] on icon "Next slide" at bounding box center [1292, 328] width 14 height 14
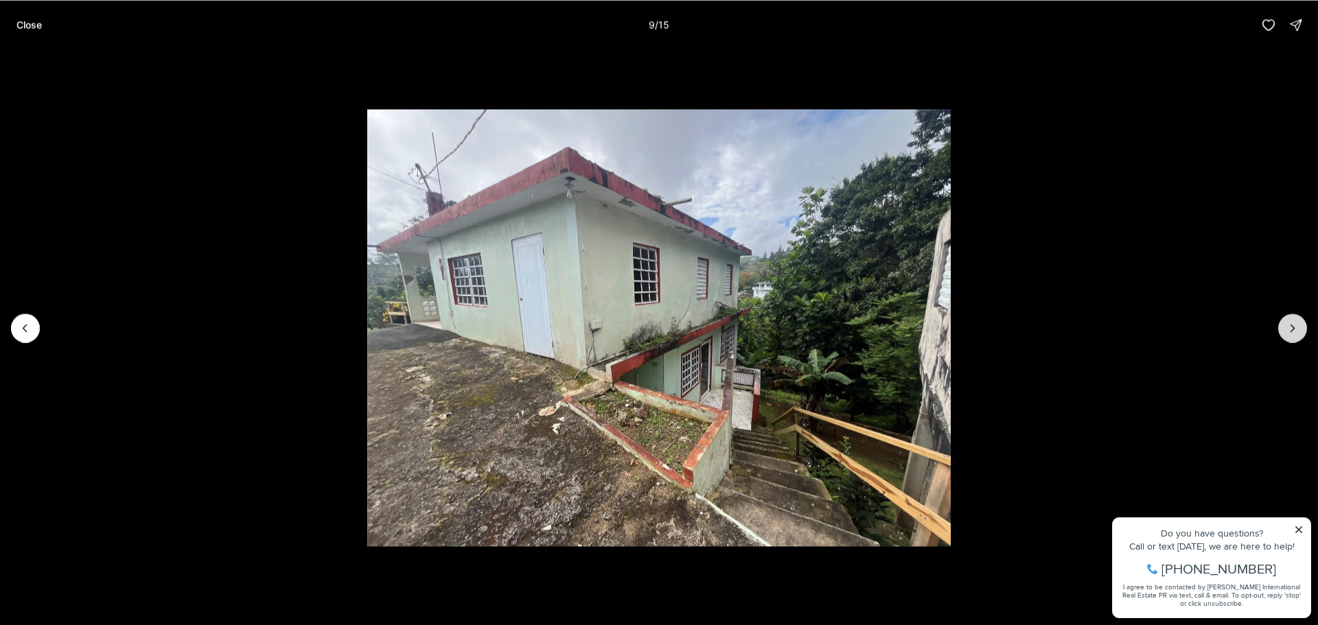
click at [1296, 332] on icon "Next slide" at bounding box center [1292, 328] width 14 height 14
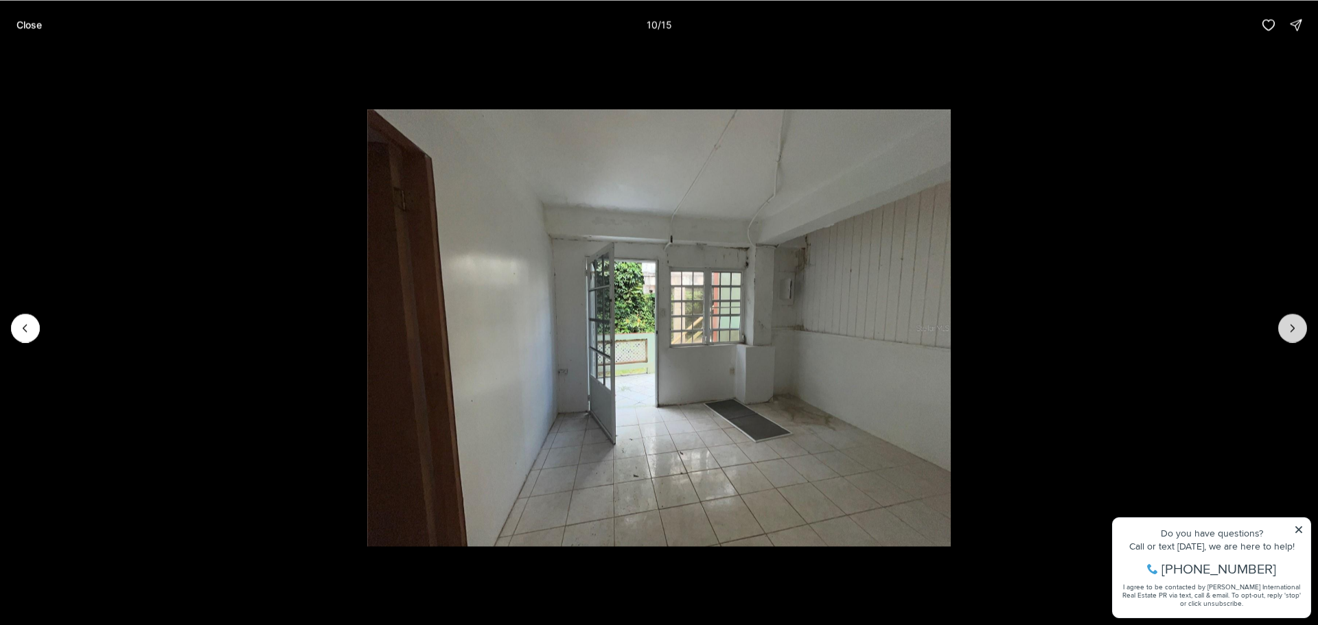
click at [1296, 332] on icon "Next slide" at bounding box center [1292, 328] width 14 height 14
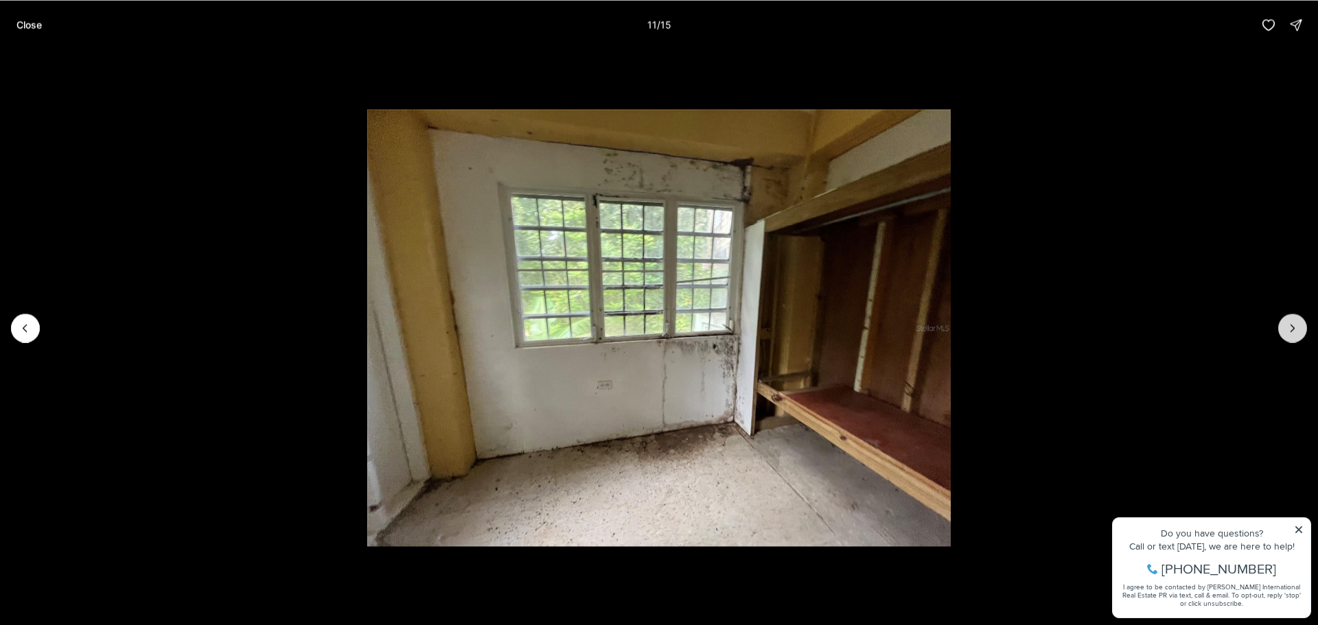
click at [1296, 332] on icon "Next slide" at bounding box center [1292, 328] width 14 height 14
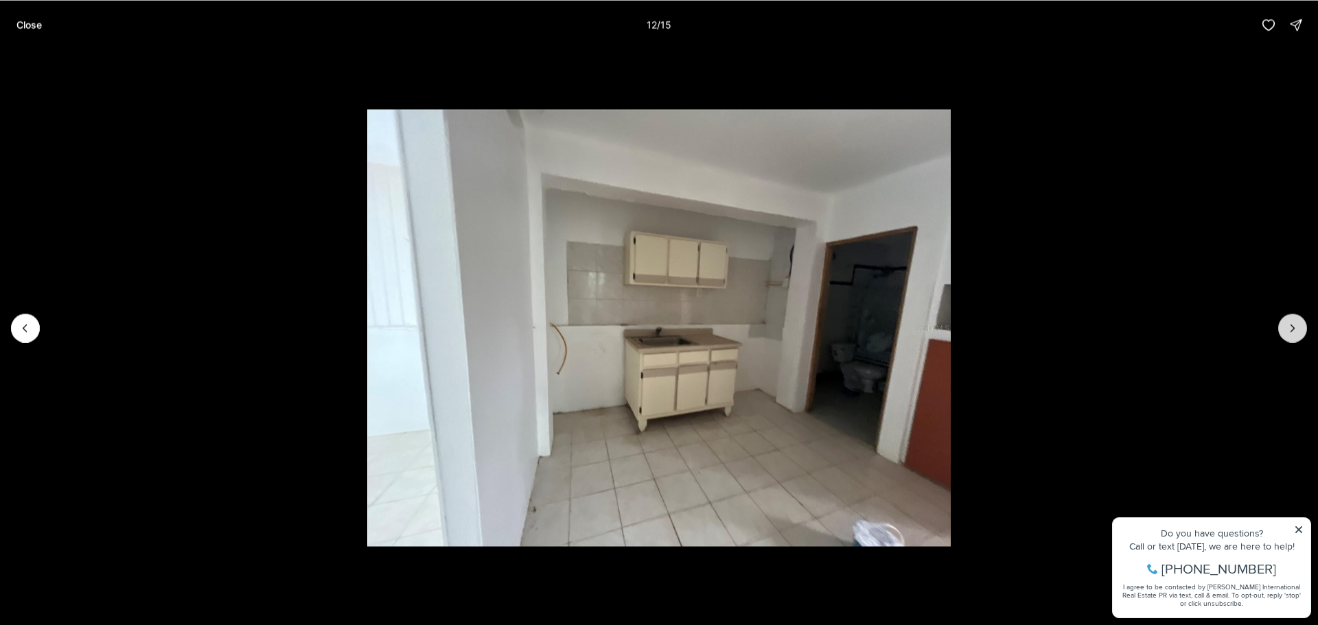
click at [1296, 332] on icon "Next slide" at bounding box center [1292, 328] width 14 height 14
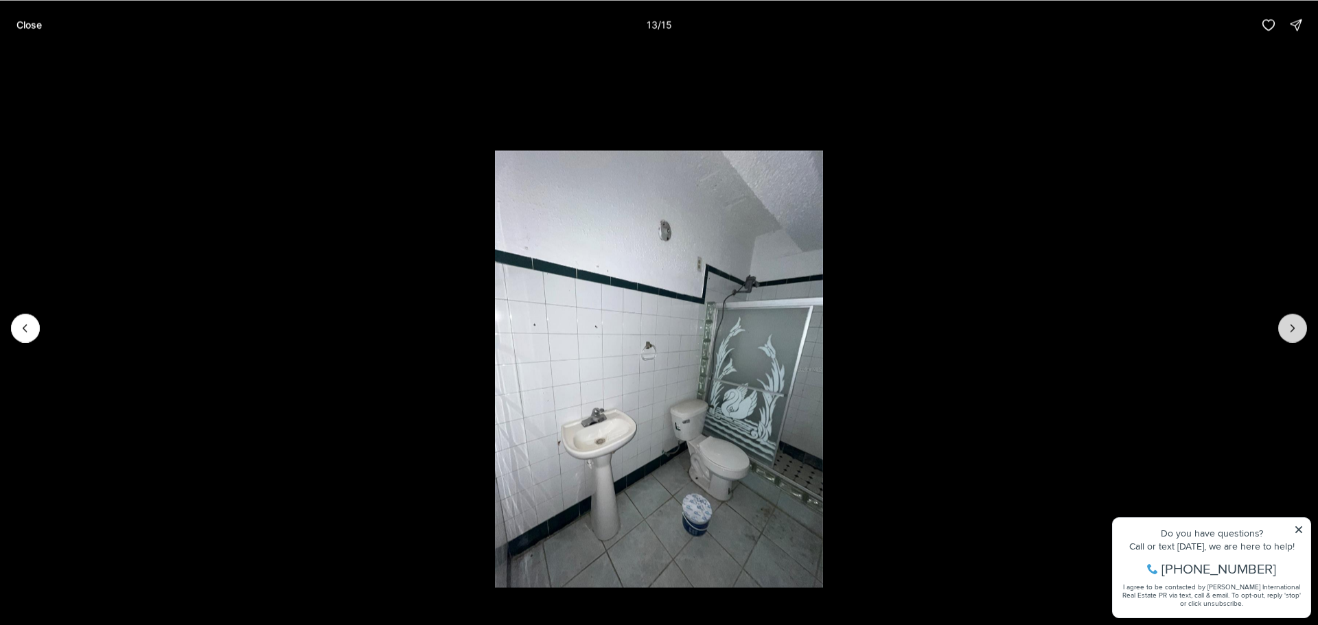
click at [1296, 332] on icon "Next slide" at bounding box center [1292, 328] width 14 height 14
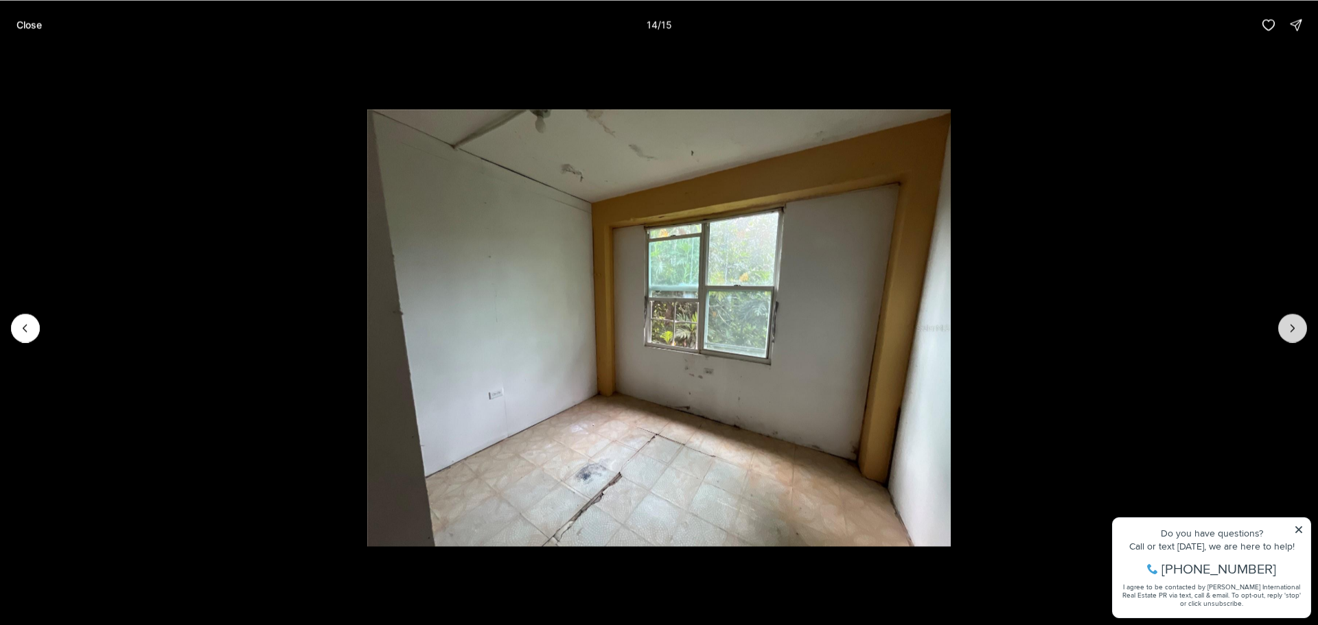
click at [1296, 332] on icon "Next slide" at bounding box center [1292, 328] width 14 height 14
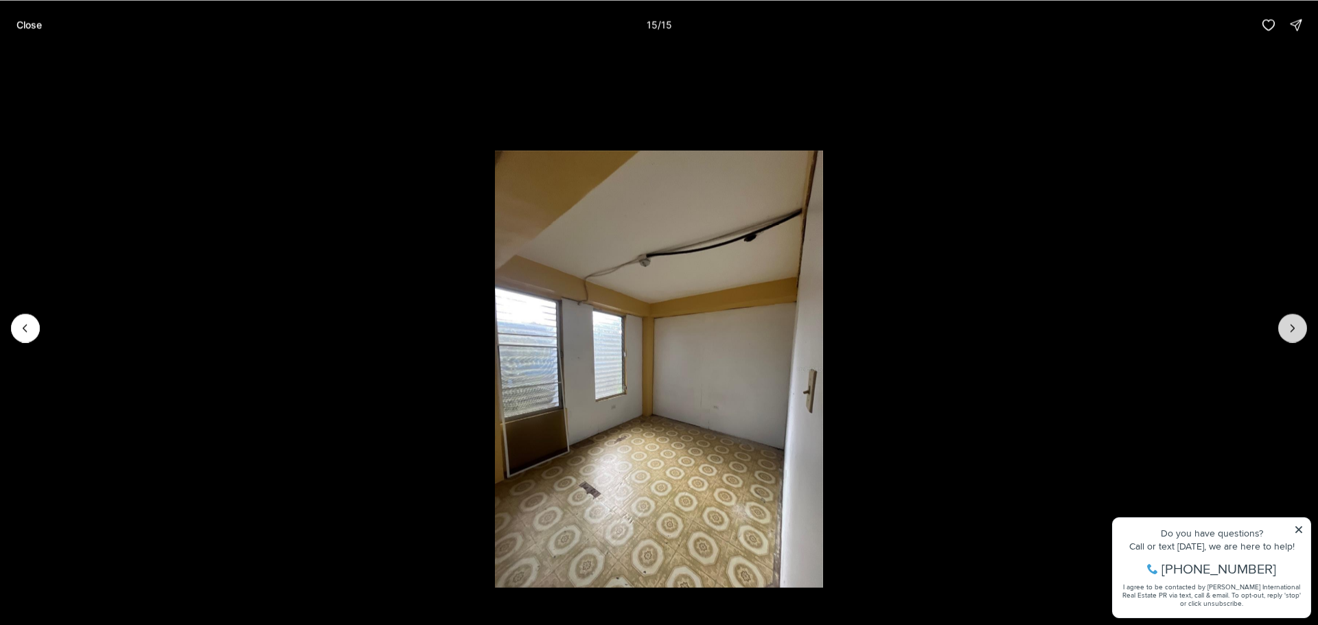
click at [1296, 332] on div at bounding box center [1292, 328] width 29 height 29
click at [23, 30] on p "Close" at bounding box center [28, 24] width 25 height 11
